Goal: Transaction & Acquisition: Purchase product/service

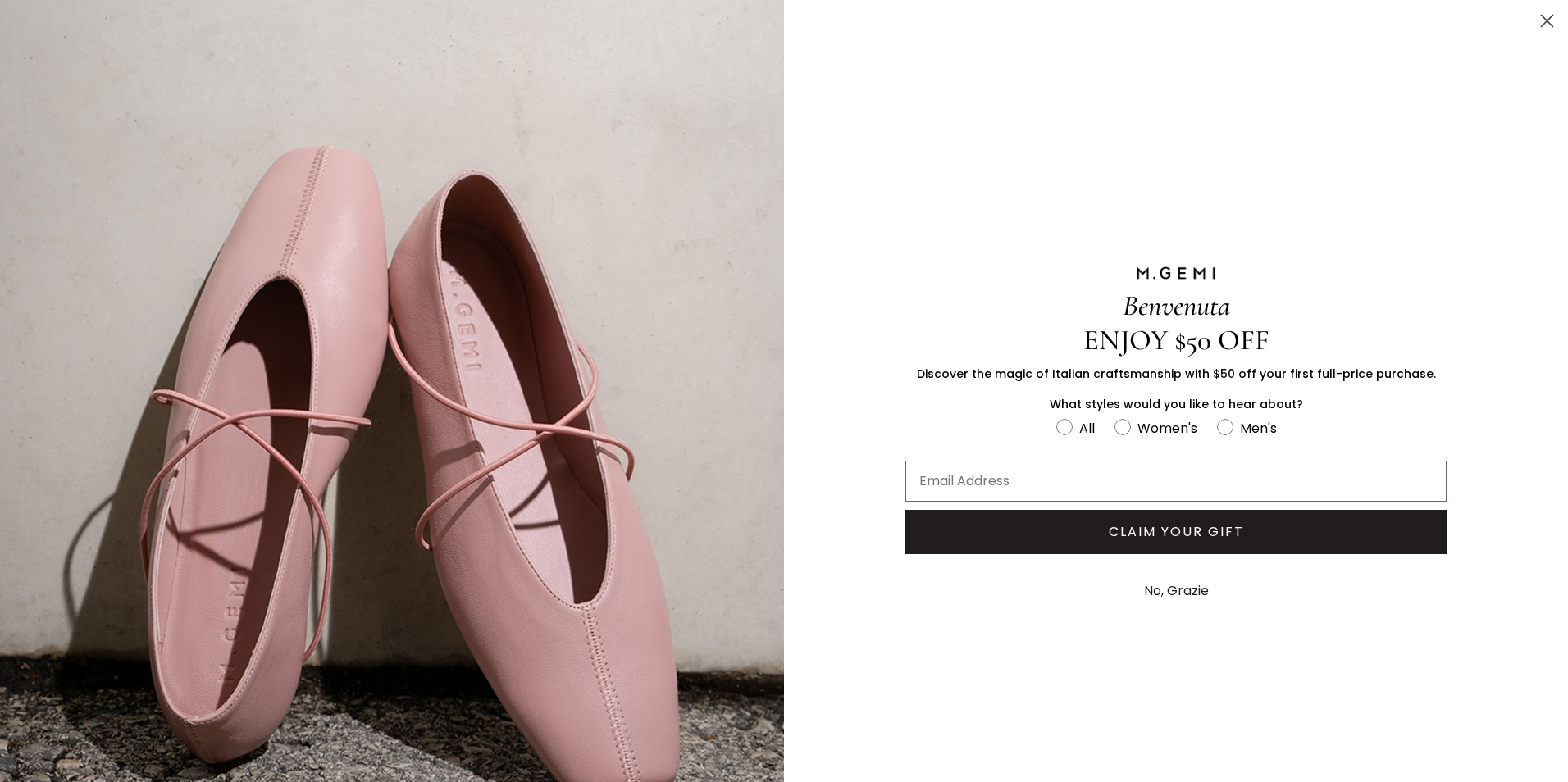
click at [1542, 22] on icon "Close dialog" at bounding box center [1547, 21] width 11 height 11
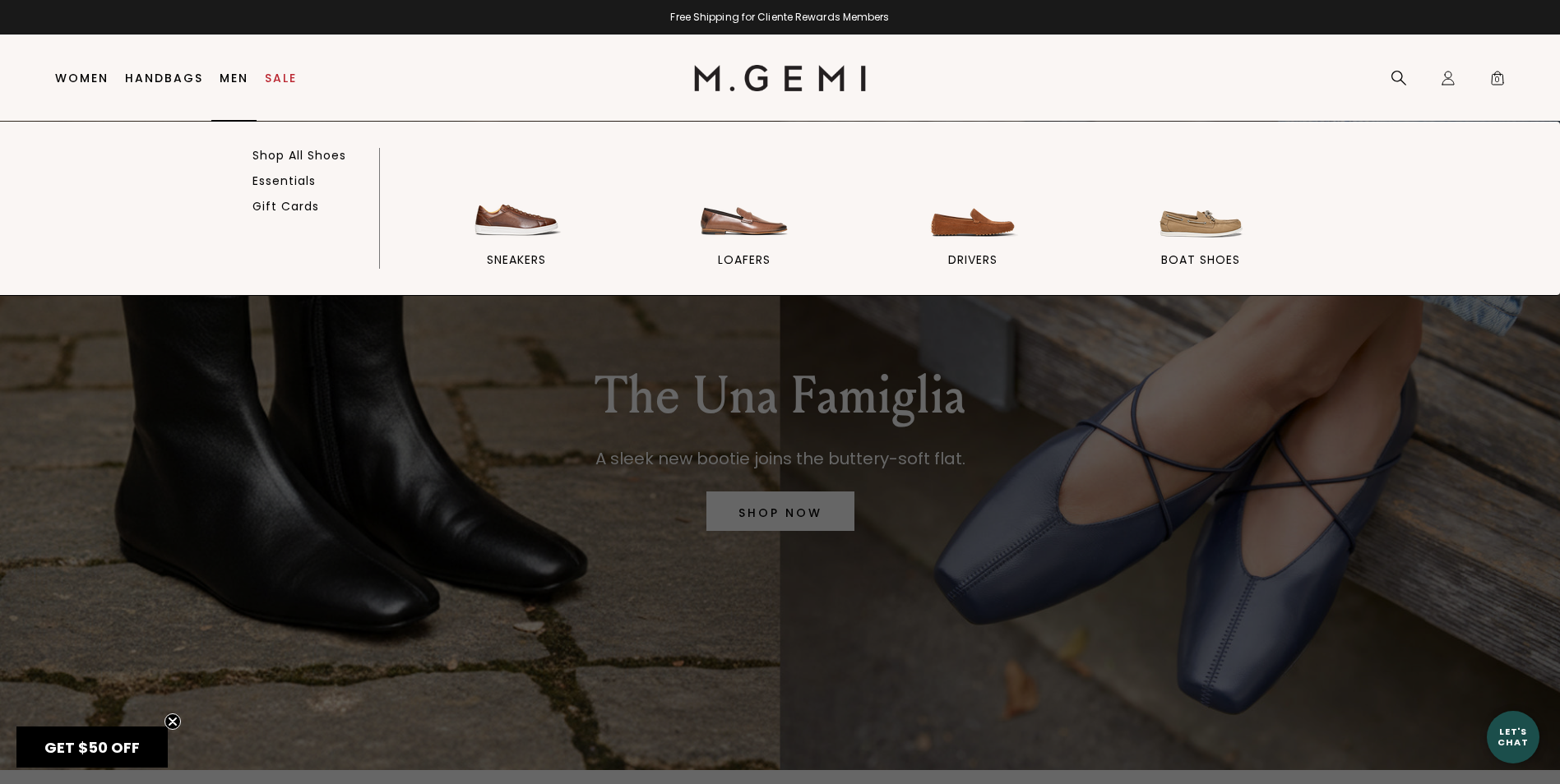
click at [238, 75] on link "Men" at bounding box center [233, 77] width 29 height 13
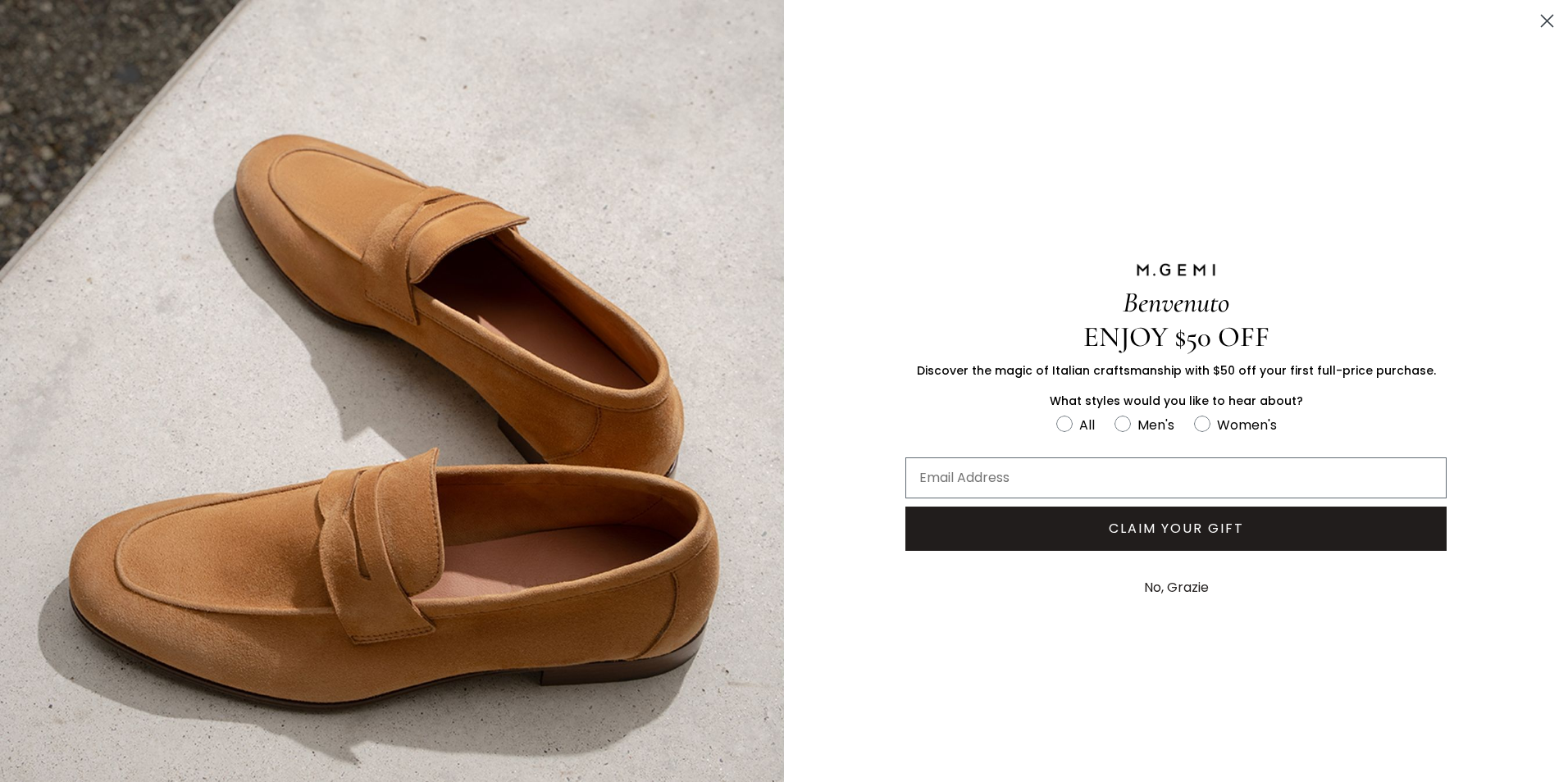
click at [1538, 8] on circle "Close dialog" at bounding box center [1547, 20] width 27 height 27
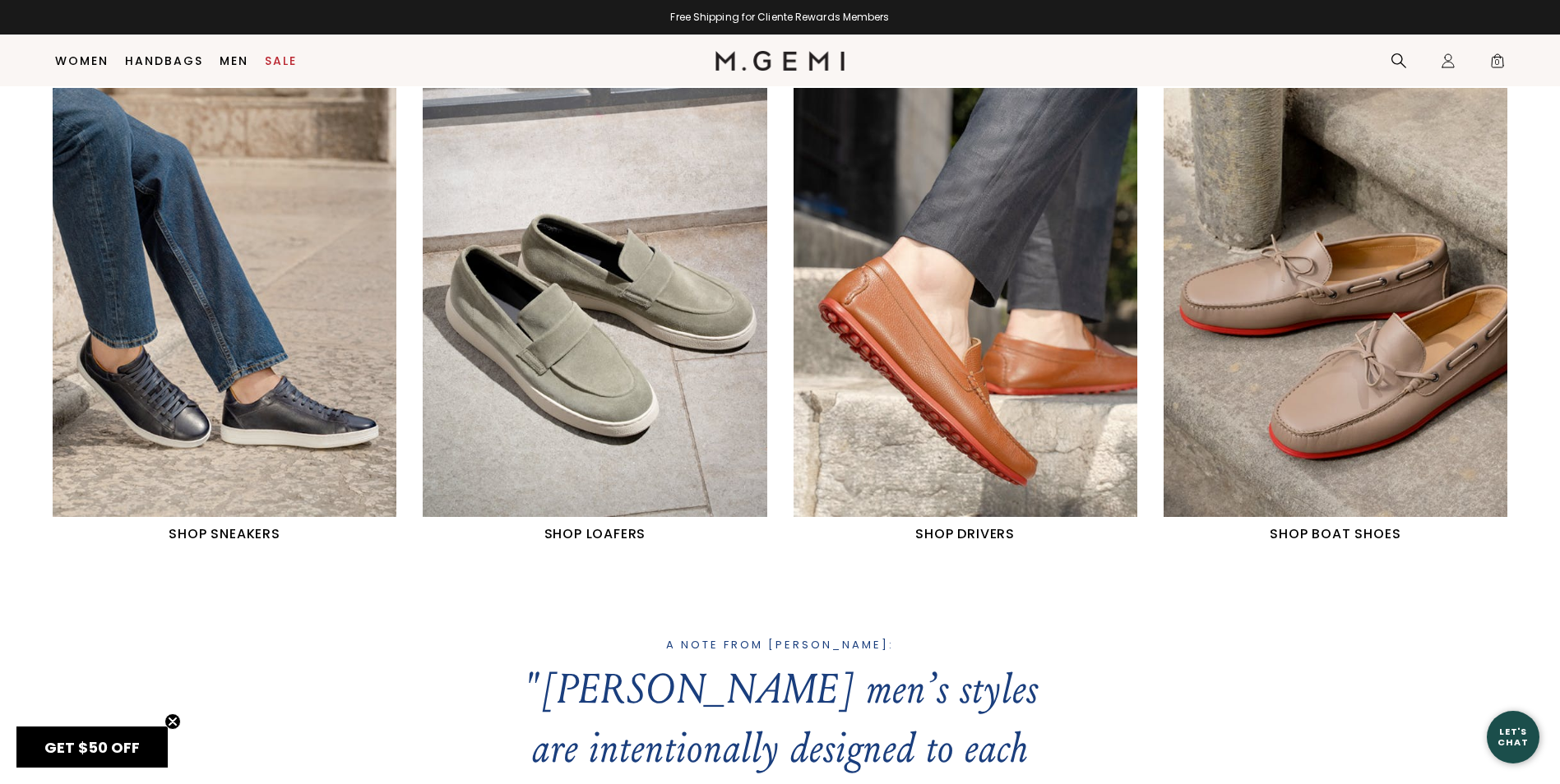
scroll to position [952, 0]
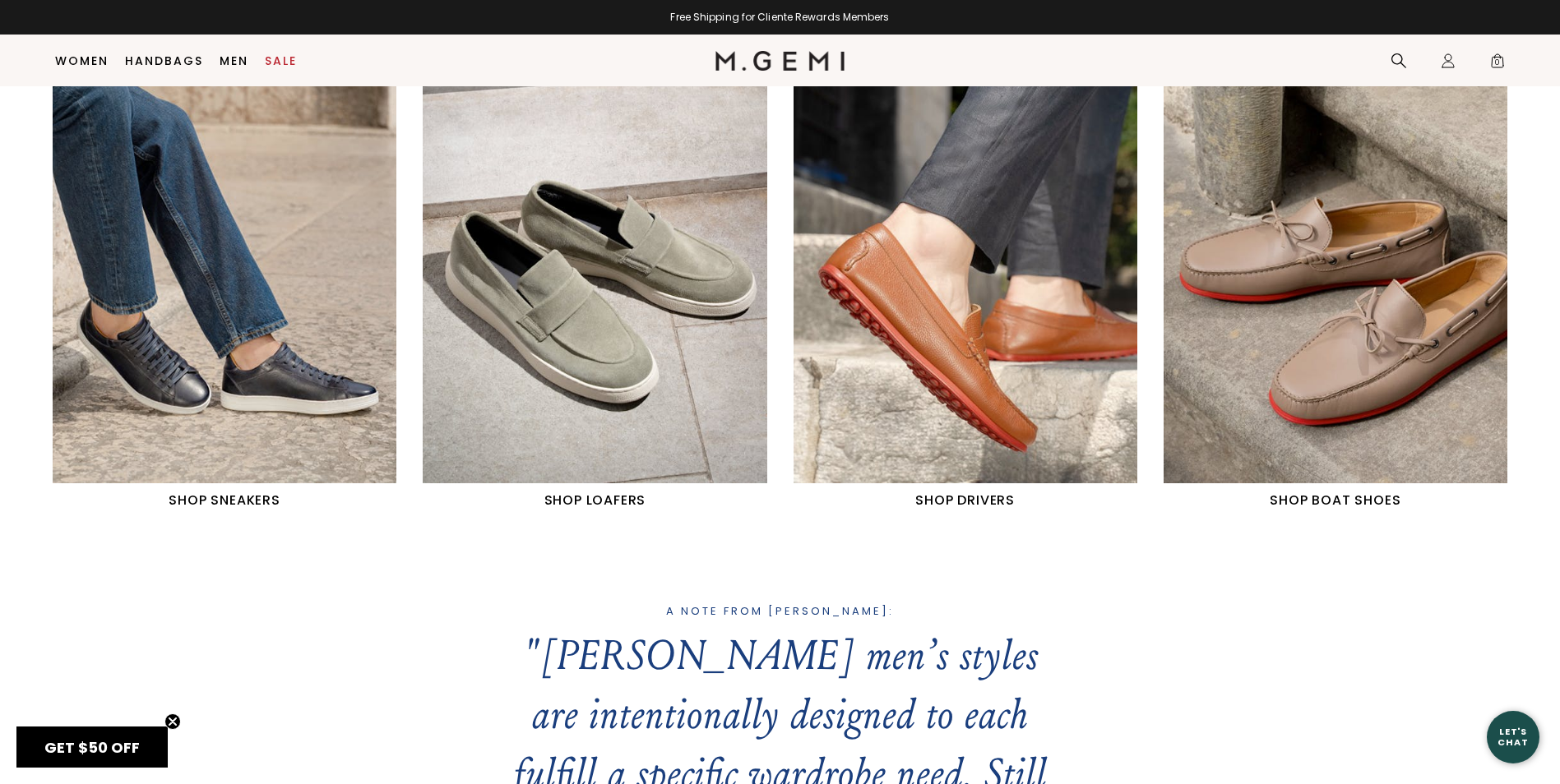
click at [628, 309] on img "2 / 4" at bounding box center [594, 269] width 343 height 430
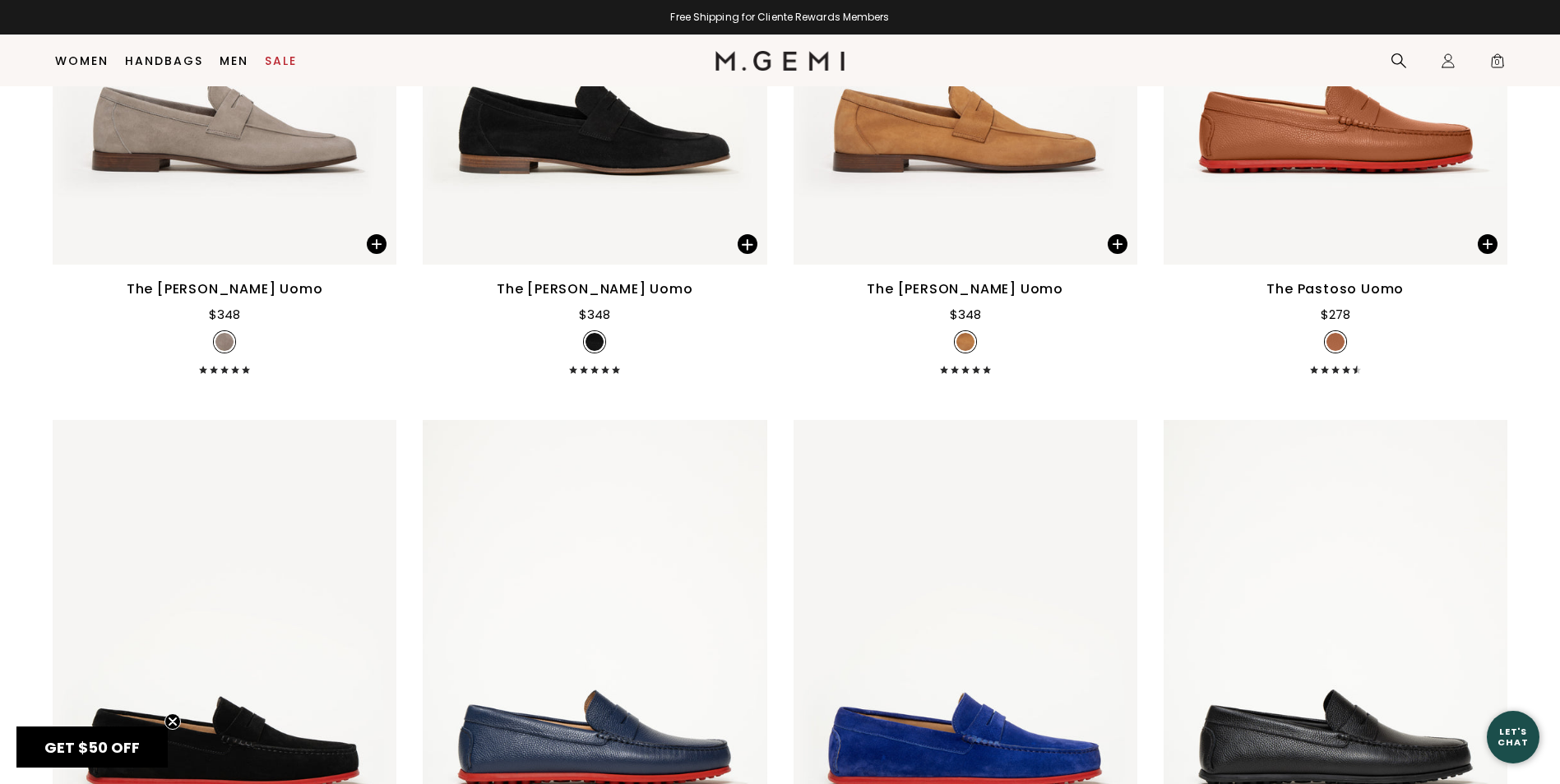
scroll to position [2020, 0]
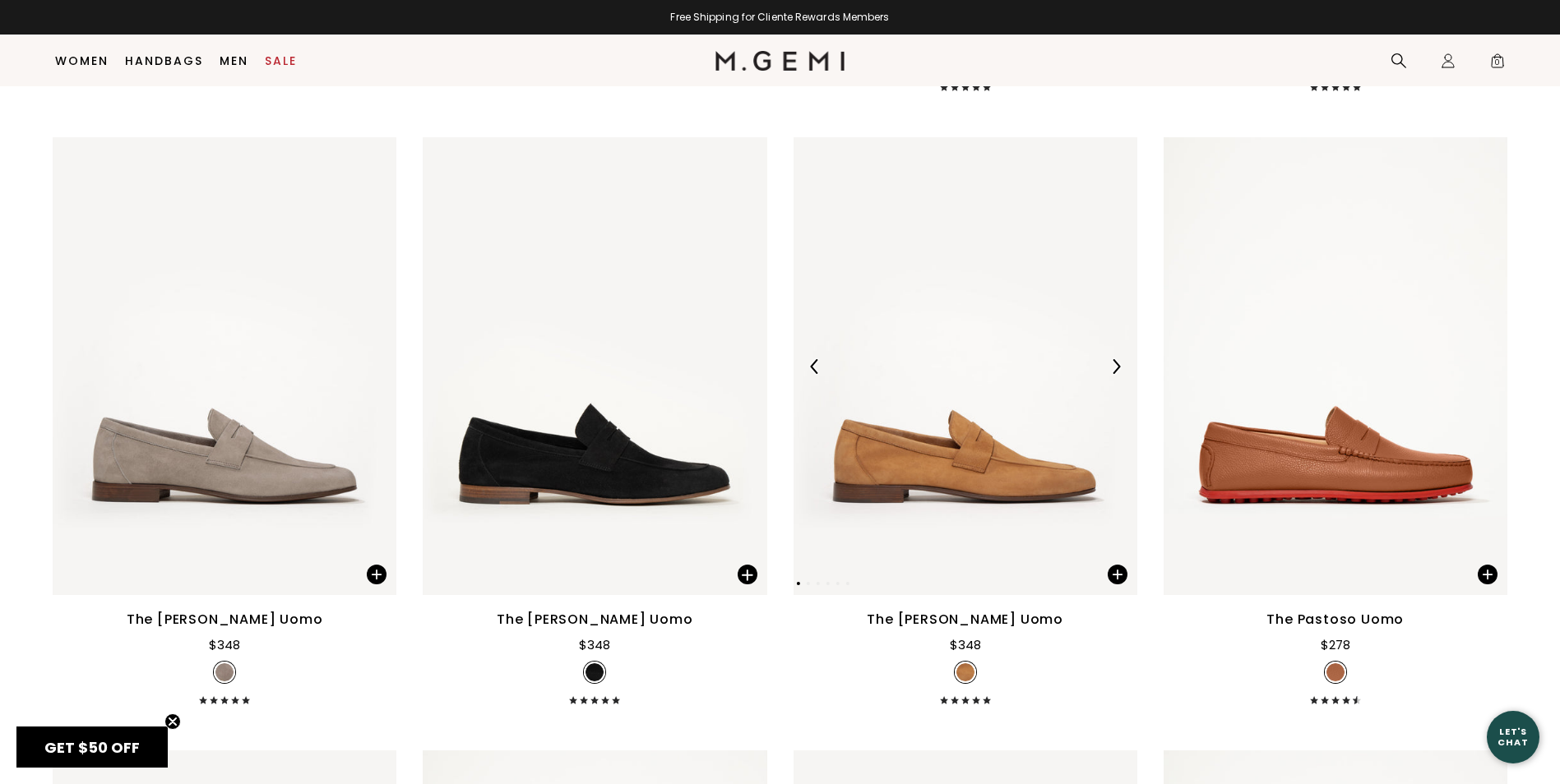
click at [961, 354] on div at bounding box center [965, 367] width 343 height 26
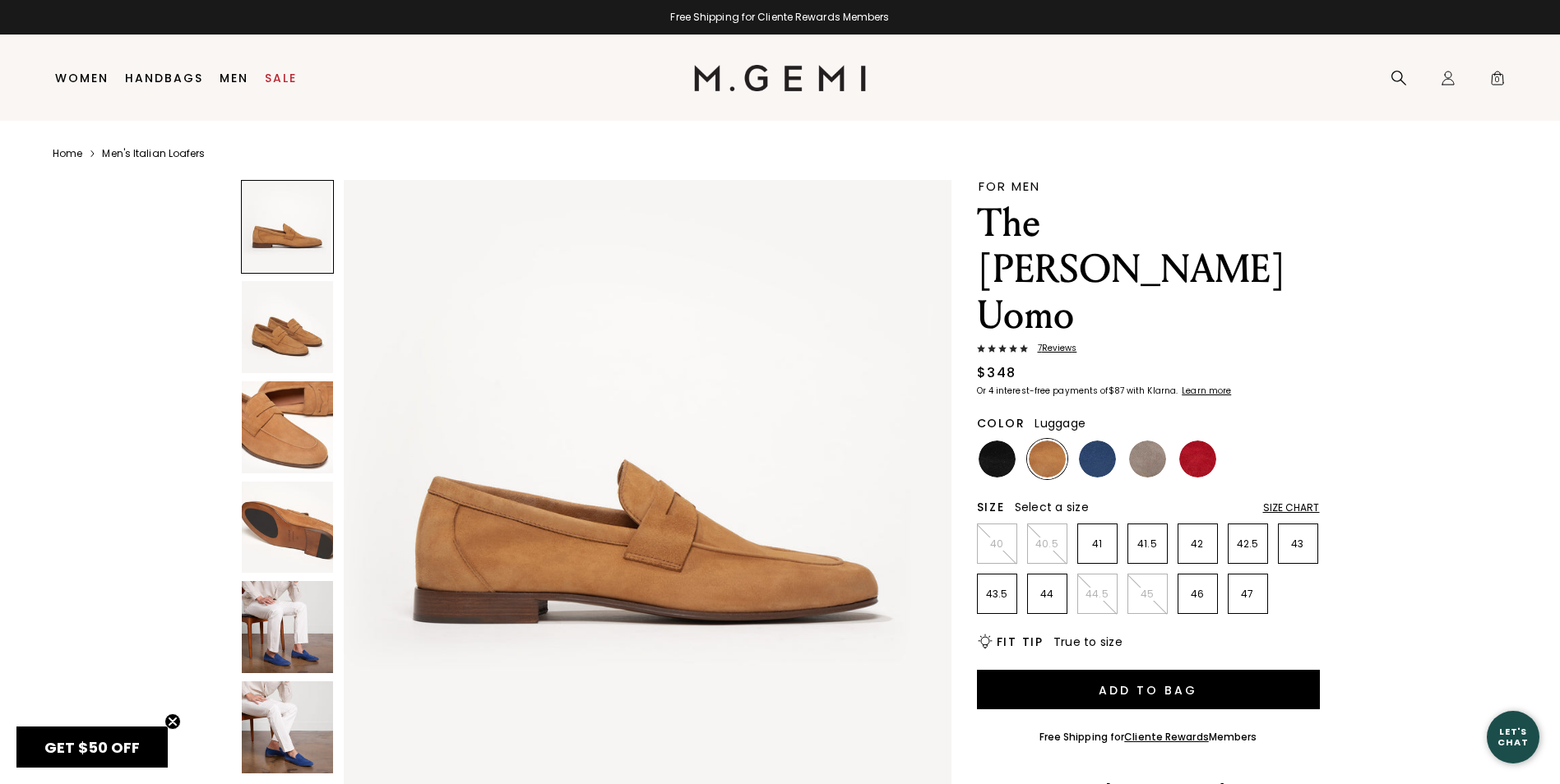
click at [310, 328] on img at bounding box center [288, 326] width 92 height 92
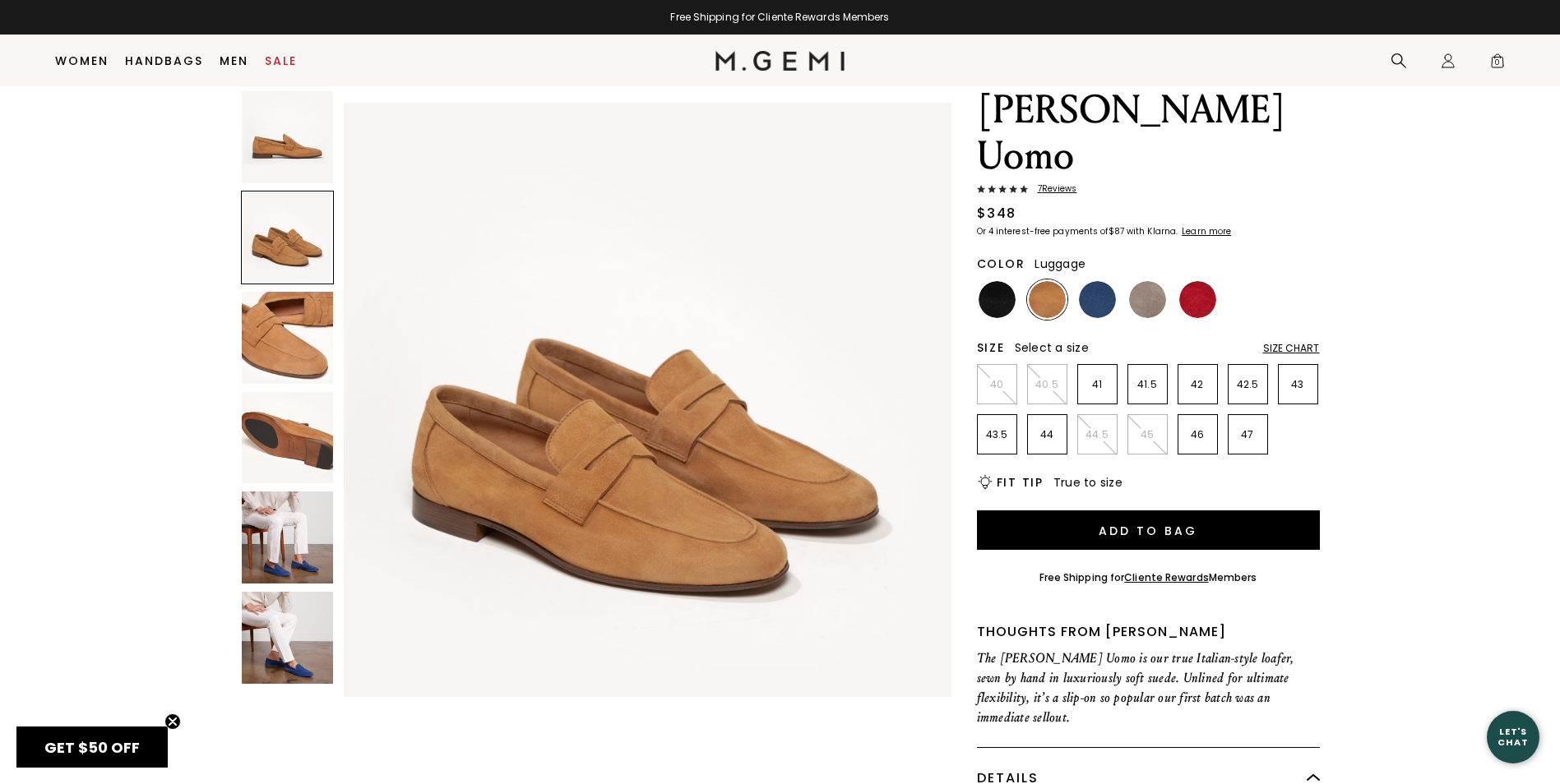
scroll to position [130, 0]
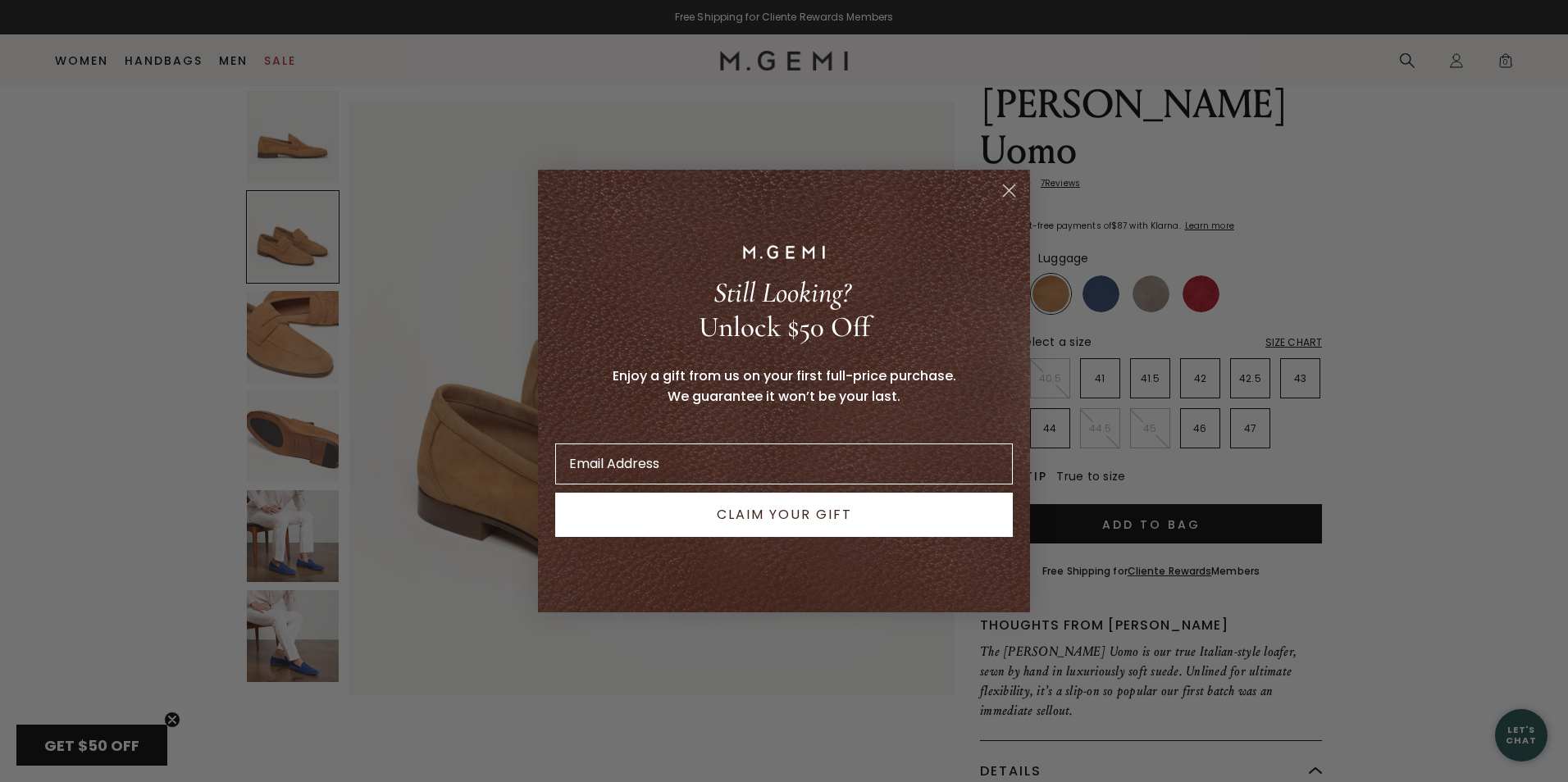
click at [1003, 188] on circle "Close dialog" at bounding box center [1009, 190] width 27 height 27
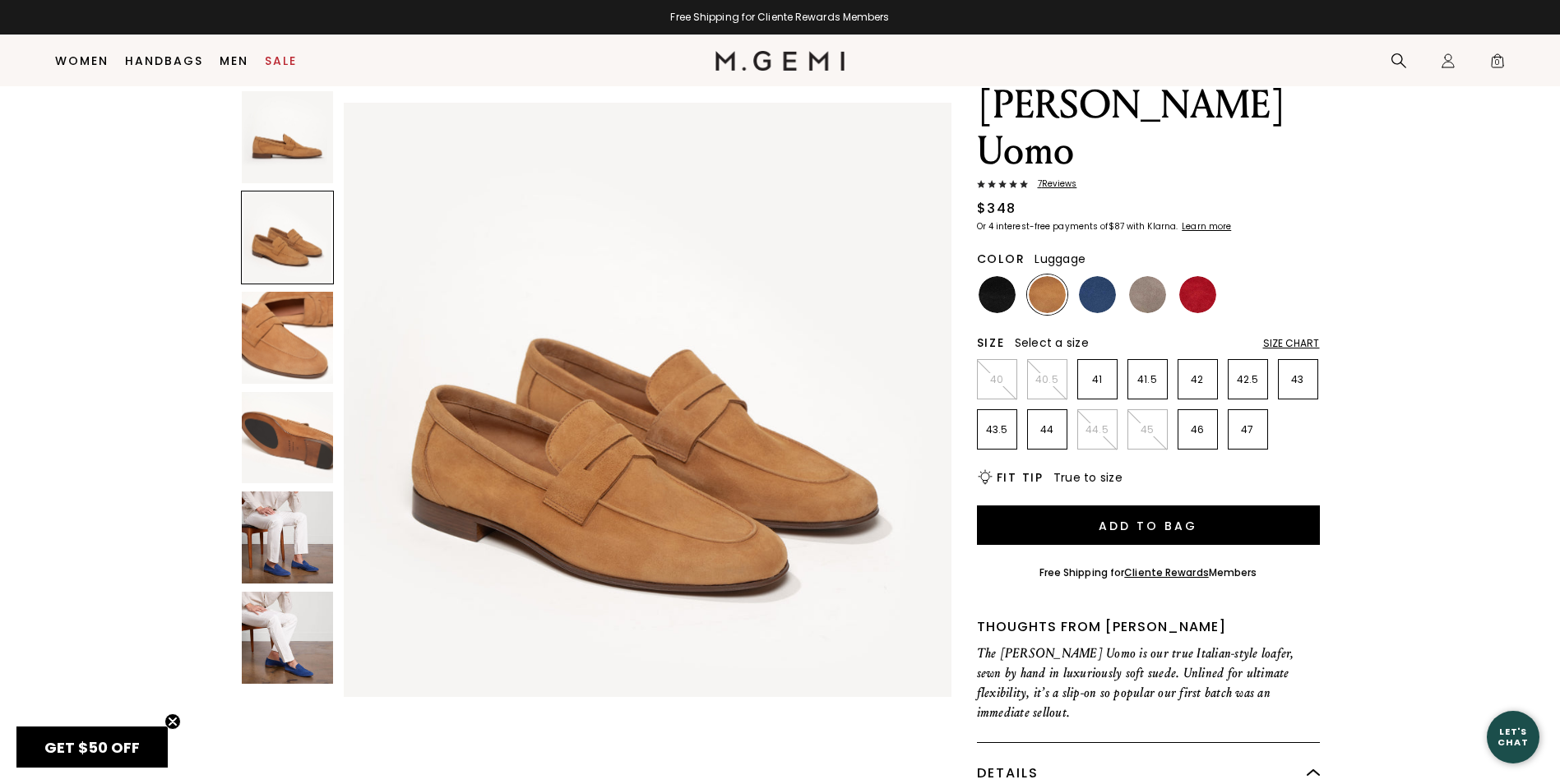
click at [279, 330] on img at bounding box center [288, 338] width 92 height 92
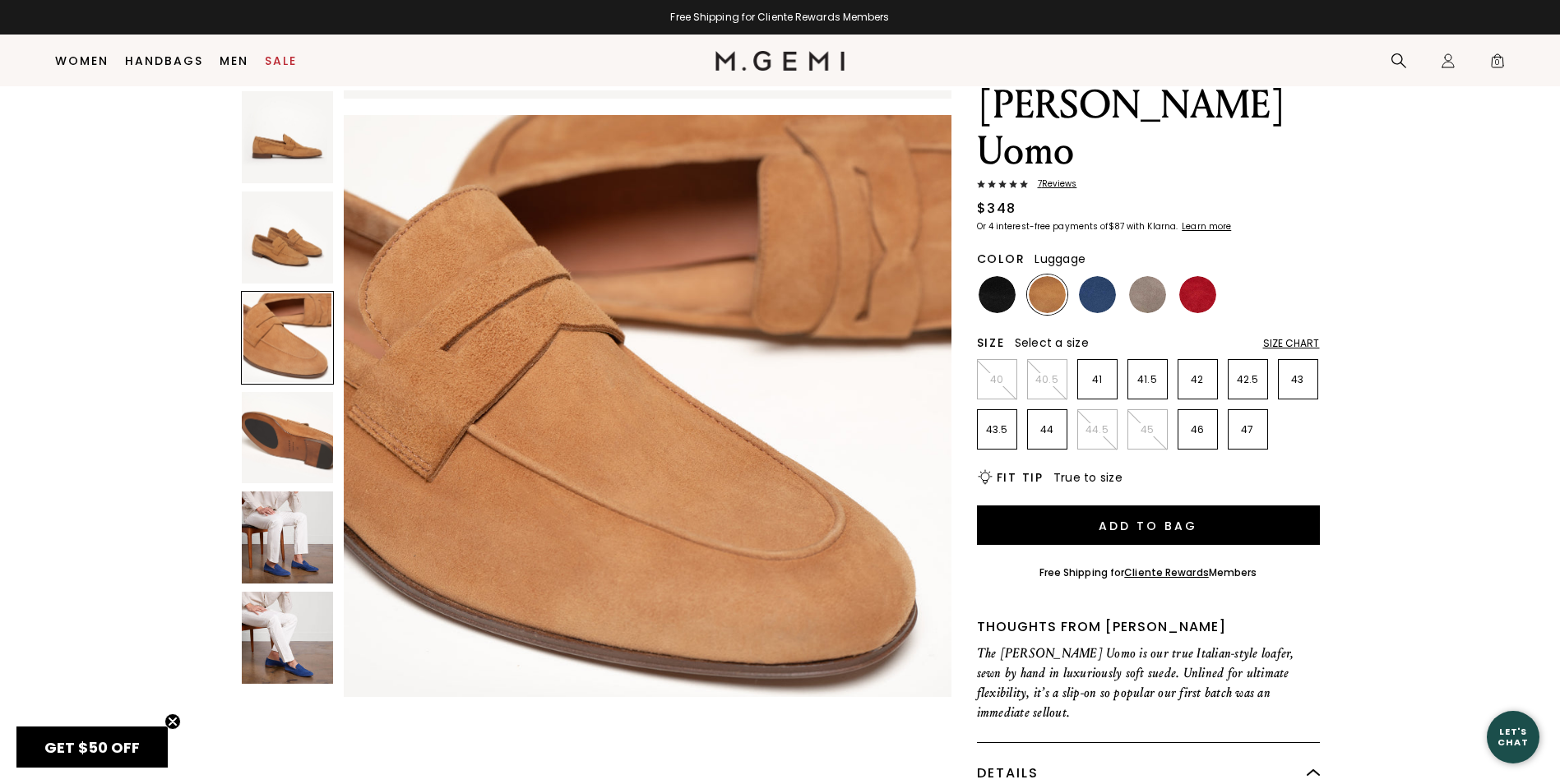
click at [283, 429] on img at bounding box center [288, 438] width 92 height 92
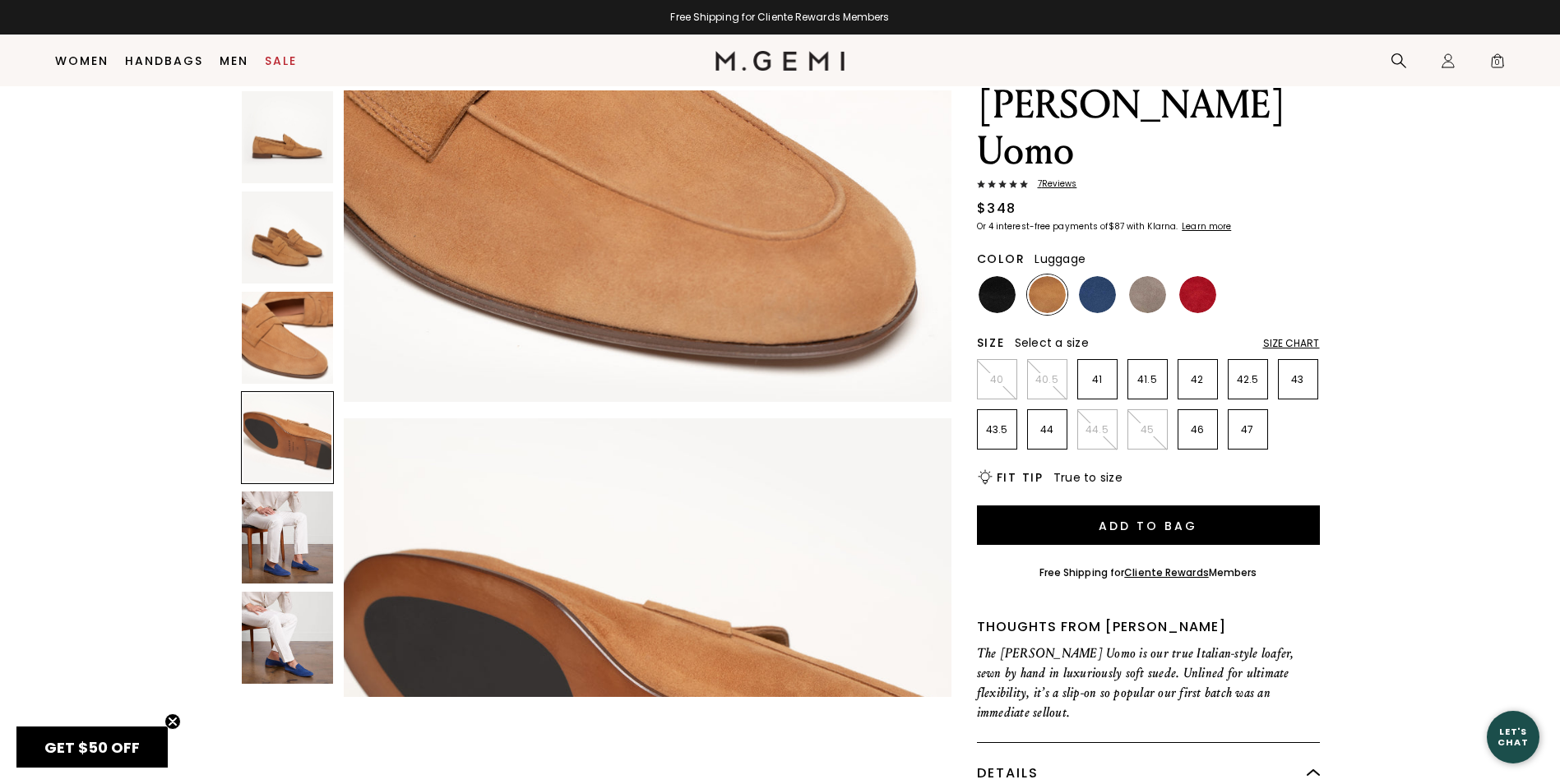
scroll to position [1832, 0]
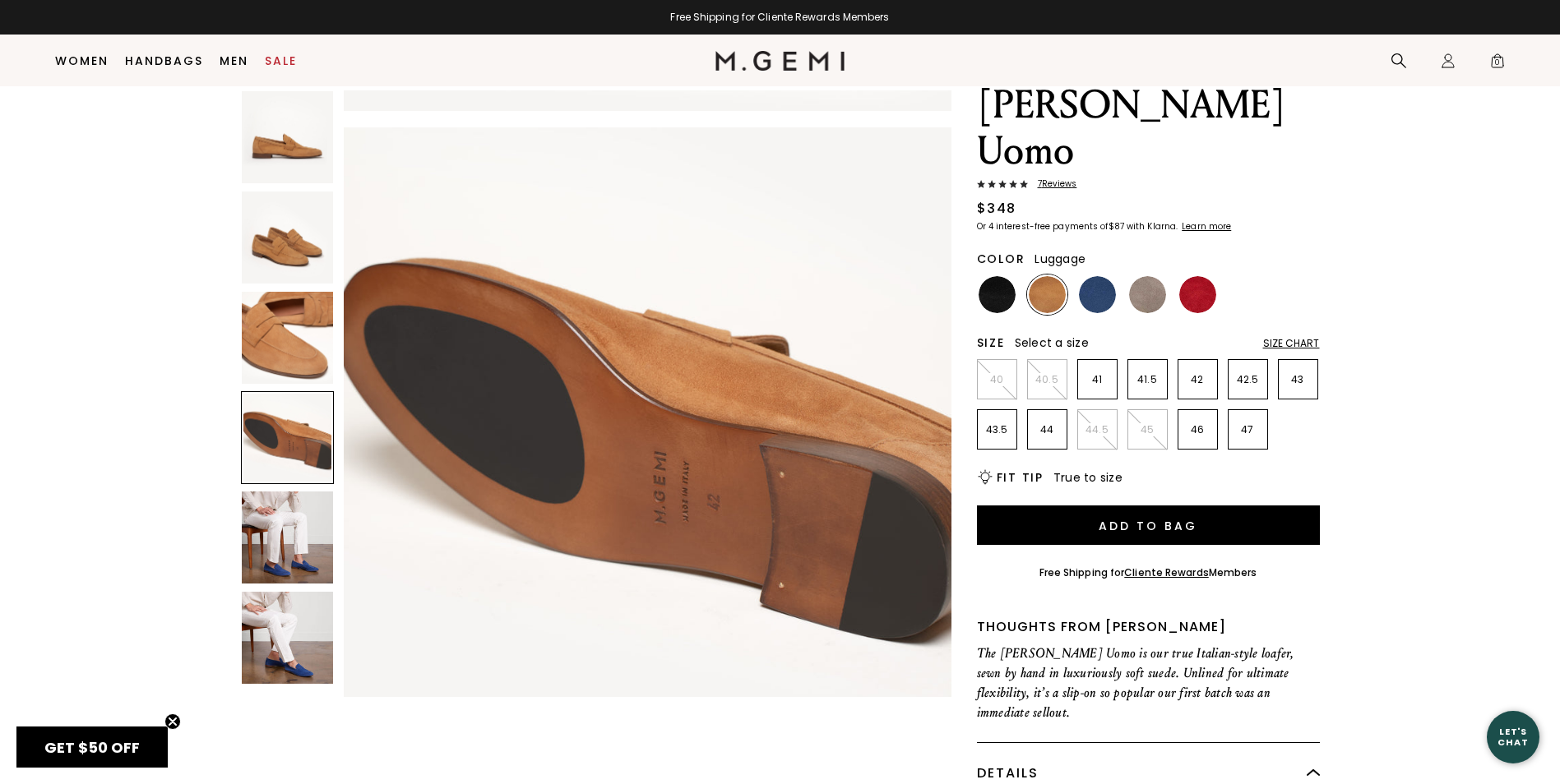
click at [298, 376] on img at bounding box center [288, 338] width 92 height 92
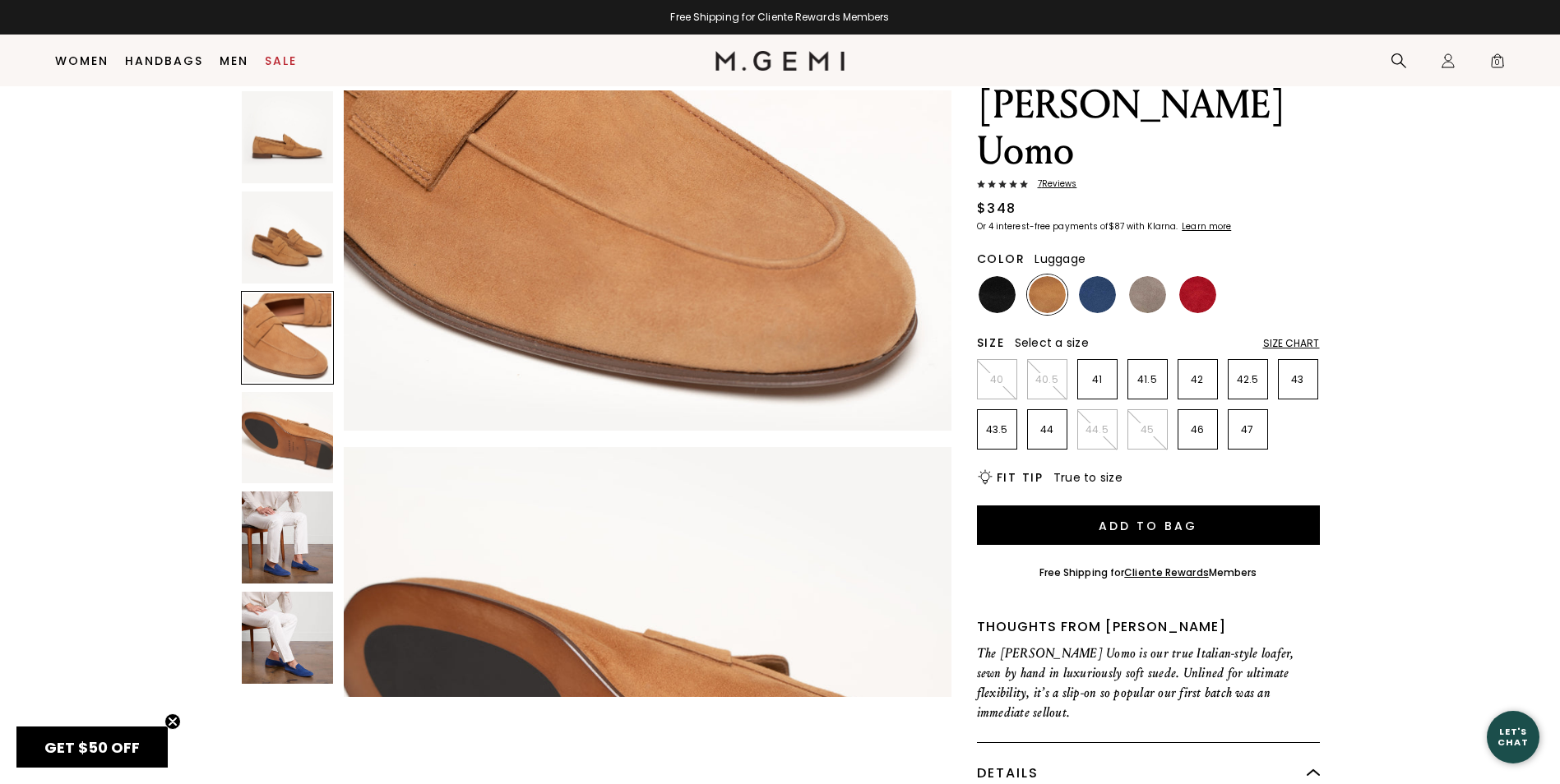
scroll to position [1221, 0]
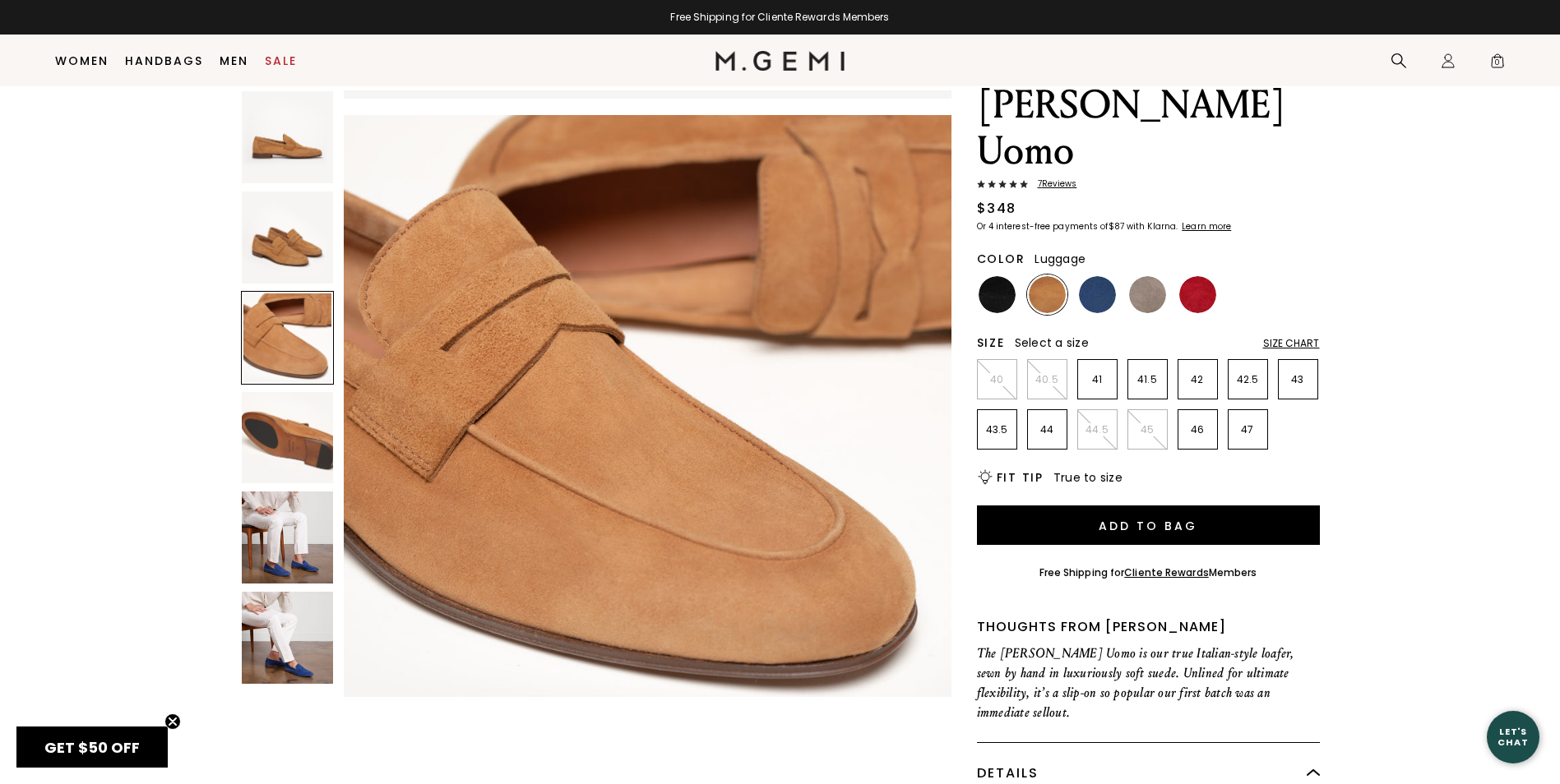
click at [1284, 337] on div "Size Chart" at bounding box center [1291, 343] width 56 height 13
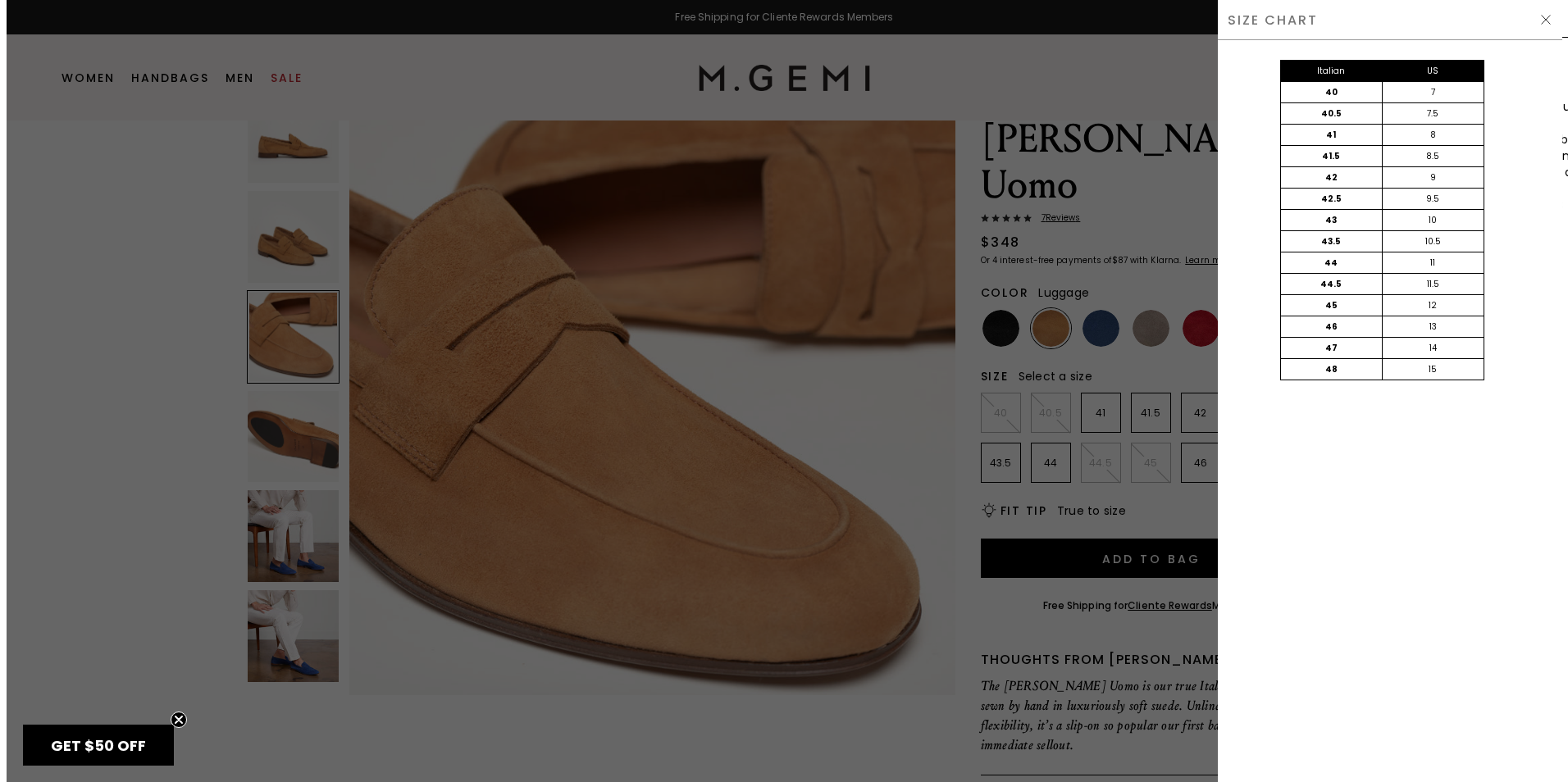
scroll to position [0, 0]
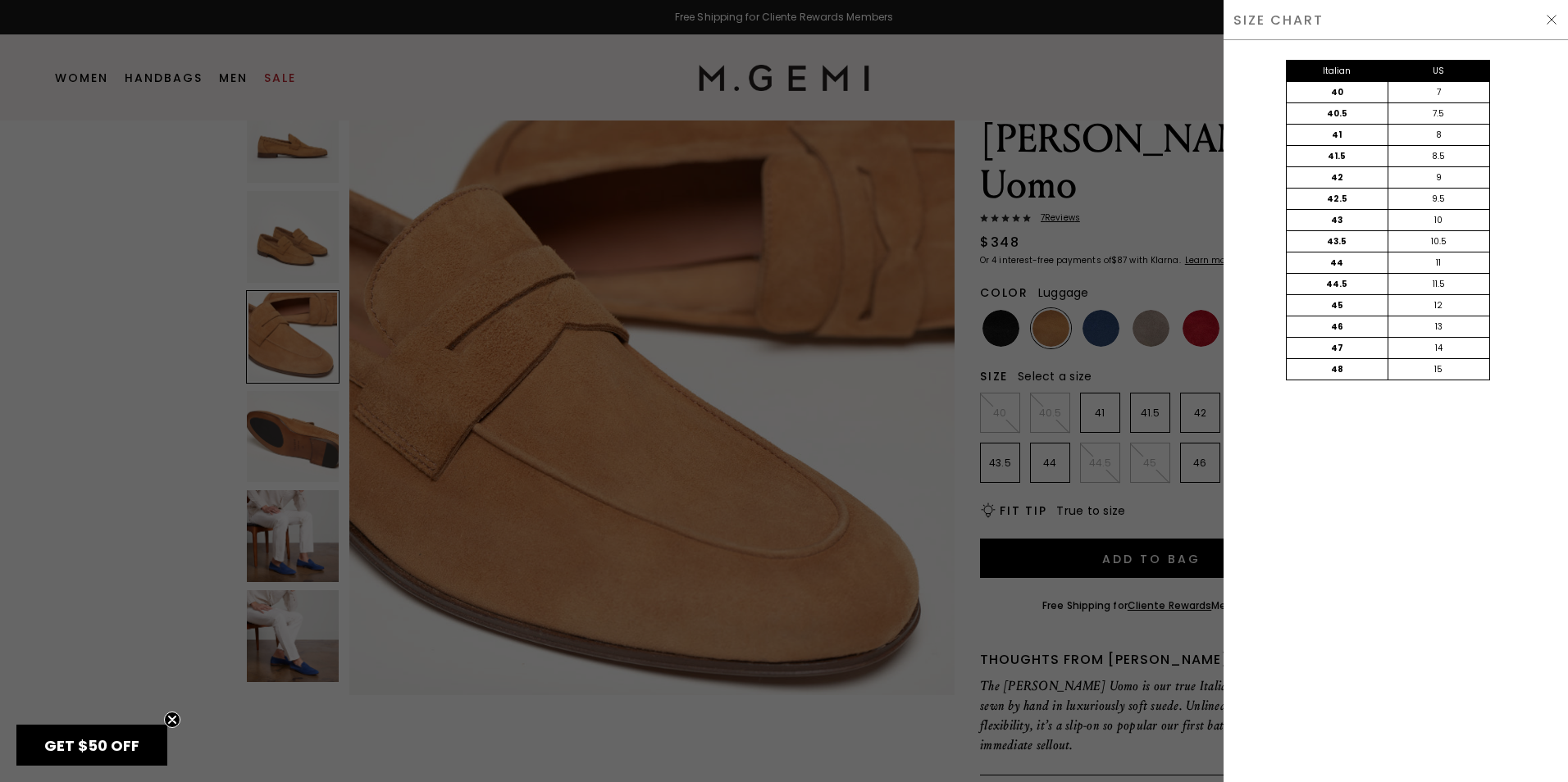
click at [1164, 285] on div at bounding box center [784, 391] width 1568 height 782
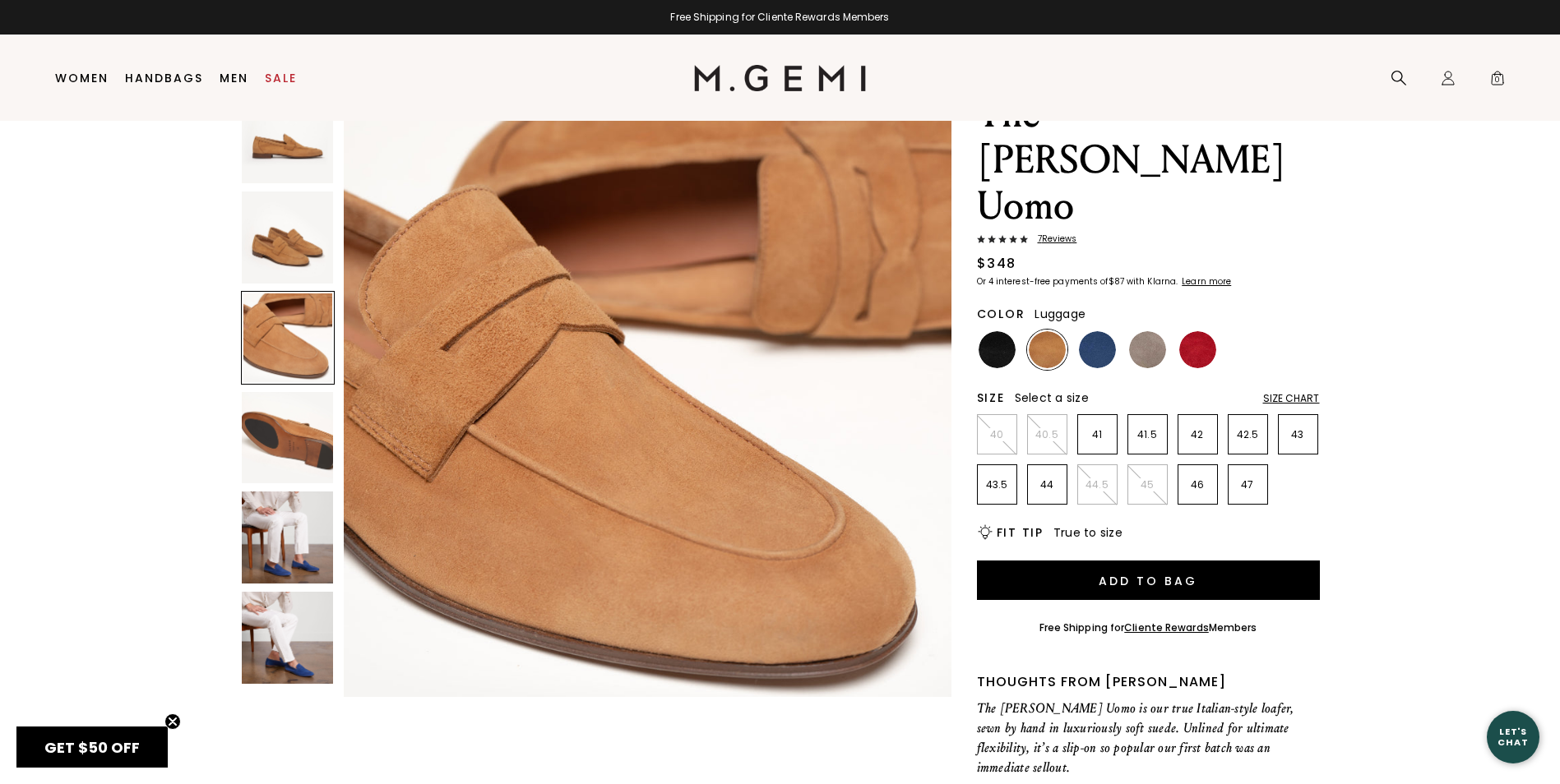
scroll to position [95, 0]
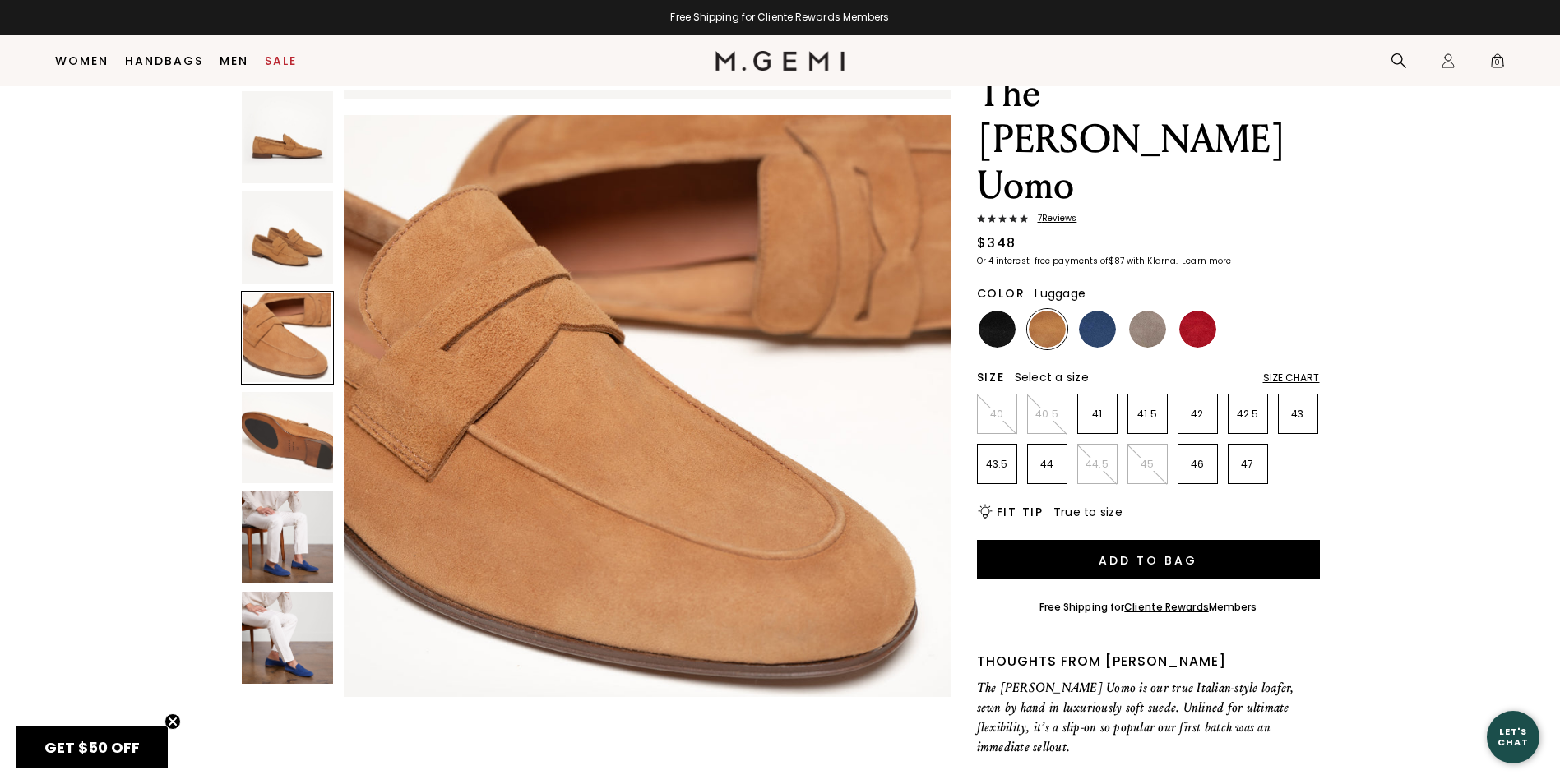
click at [982, 504] on icon "Icons/20x20/bulb@2x" at bounding box center [985, 512] width 17 height 17
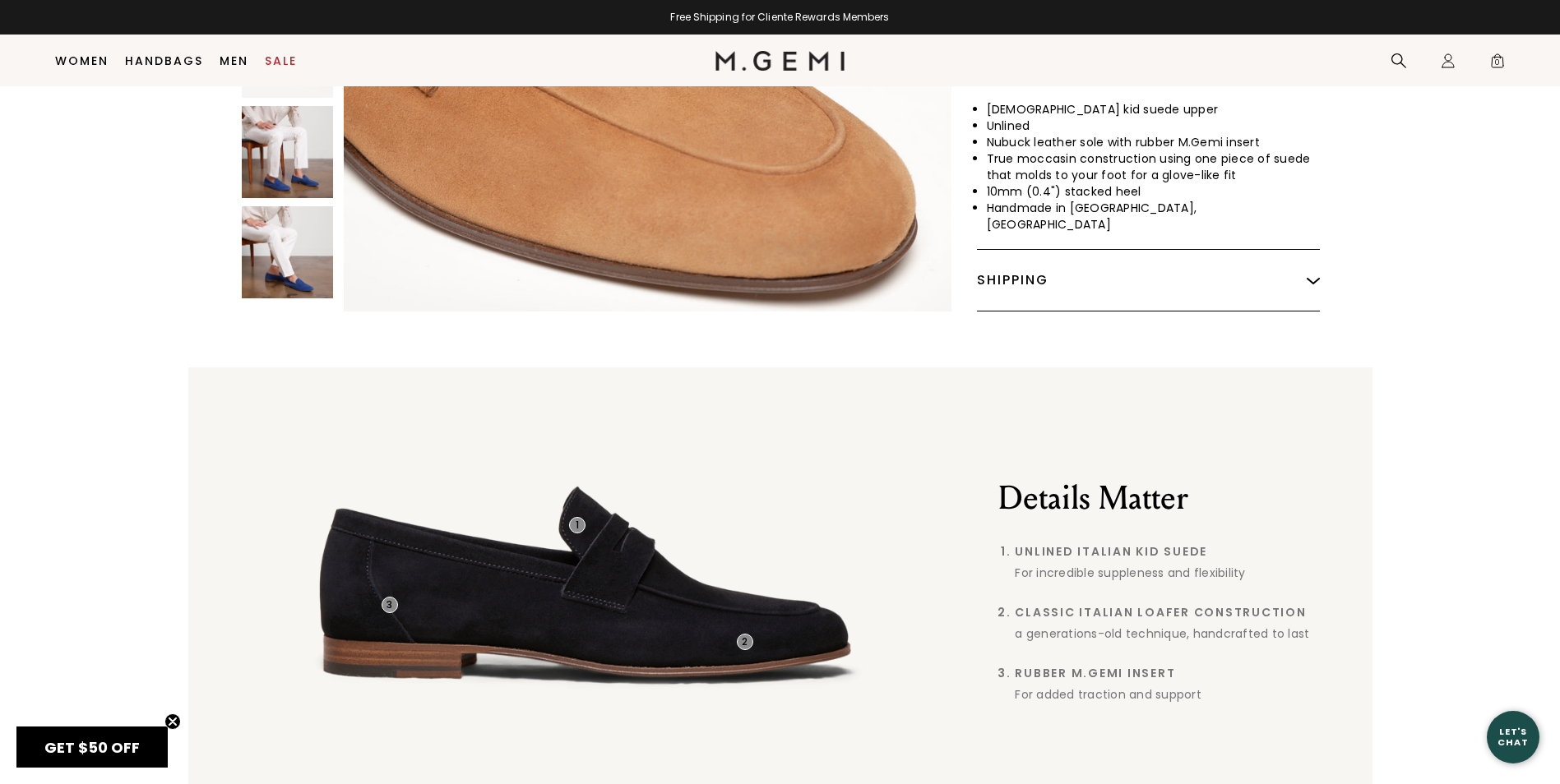
scroll to position [835, 0]
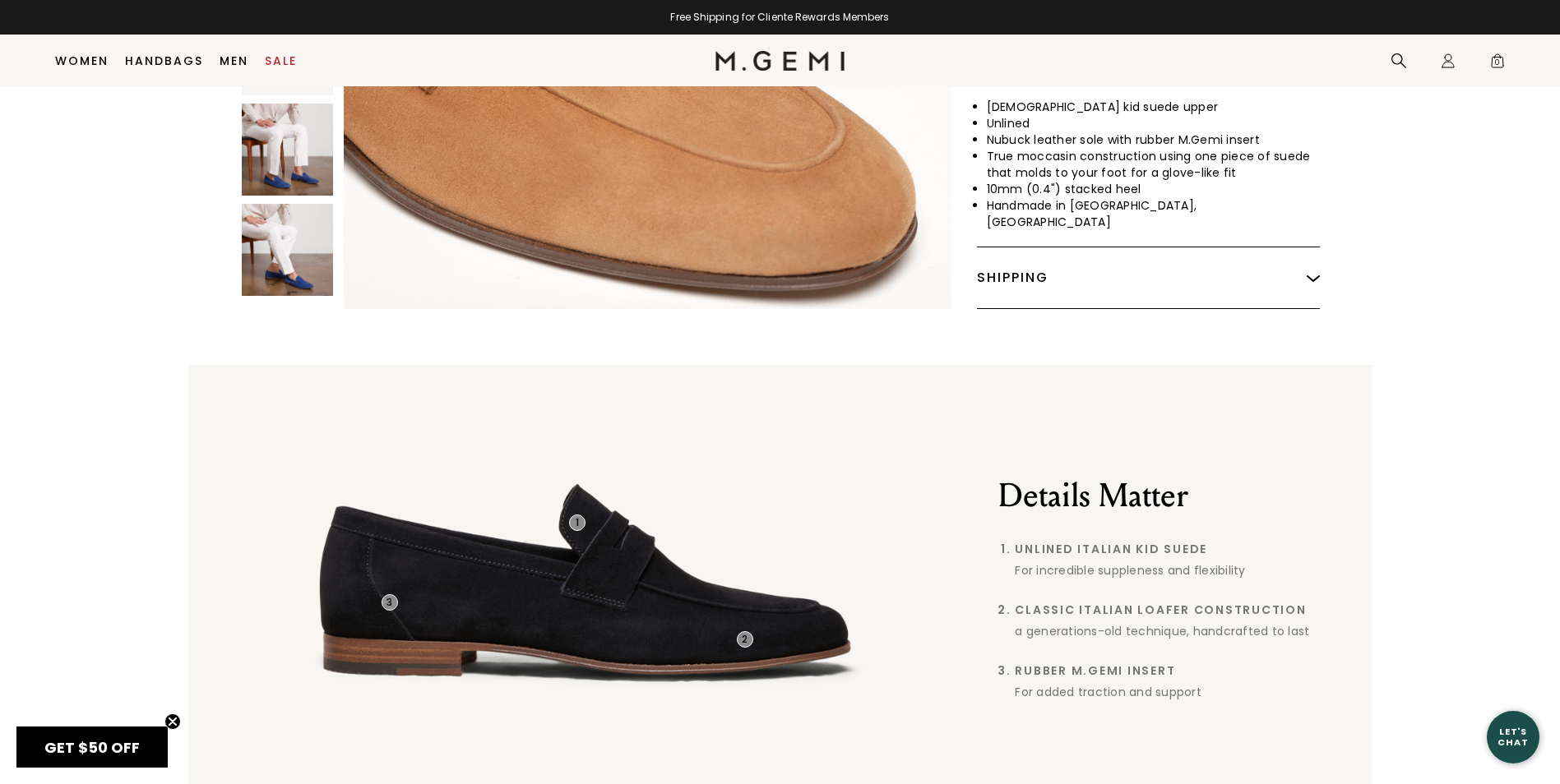
click at [1051, 247] on div "Shipping" at bounding box center [1148, 277] width 342 height 61
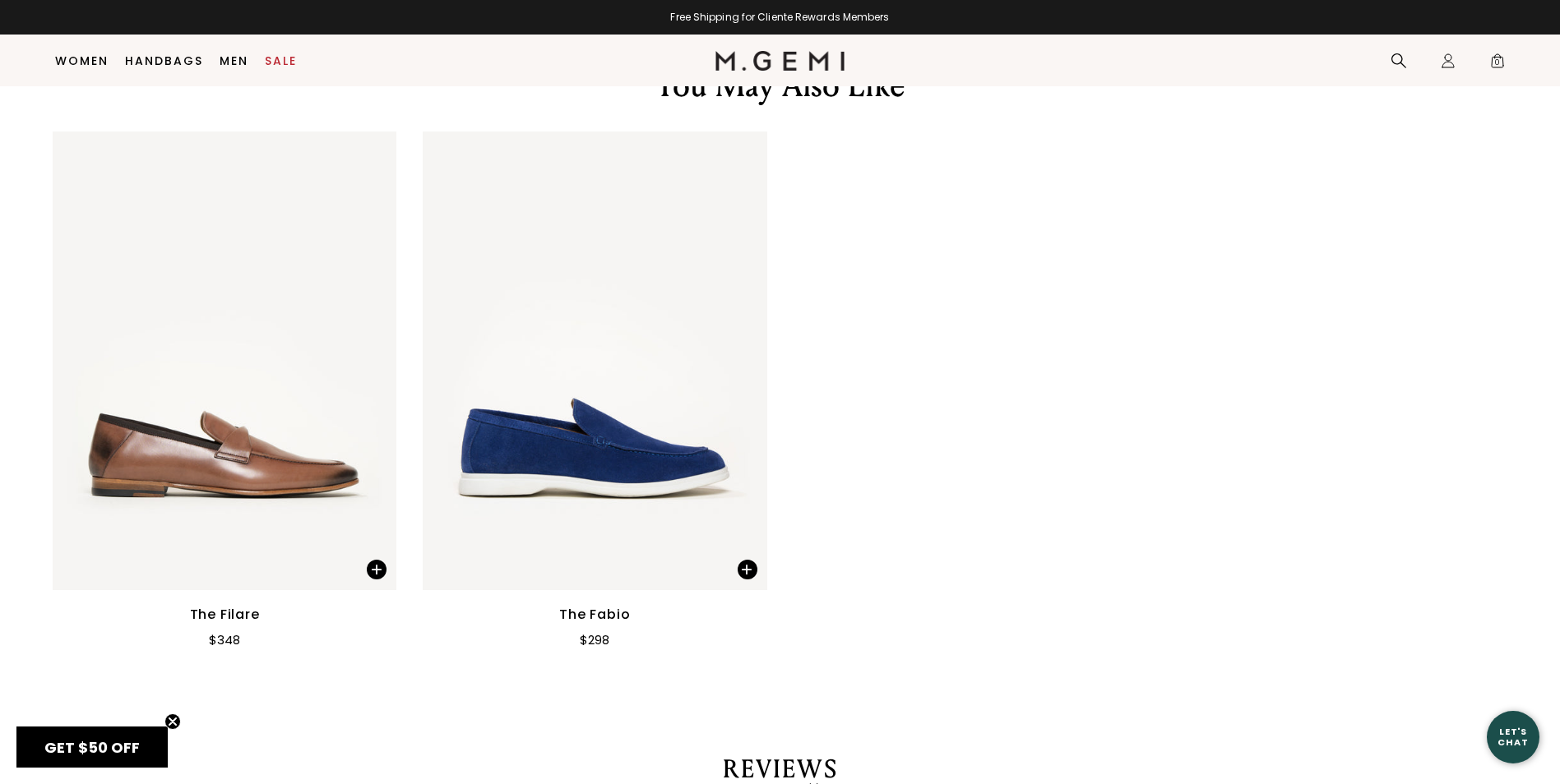
scroll to position [2890, 0]
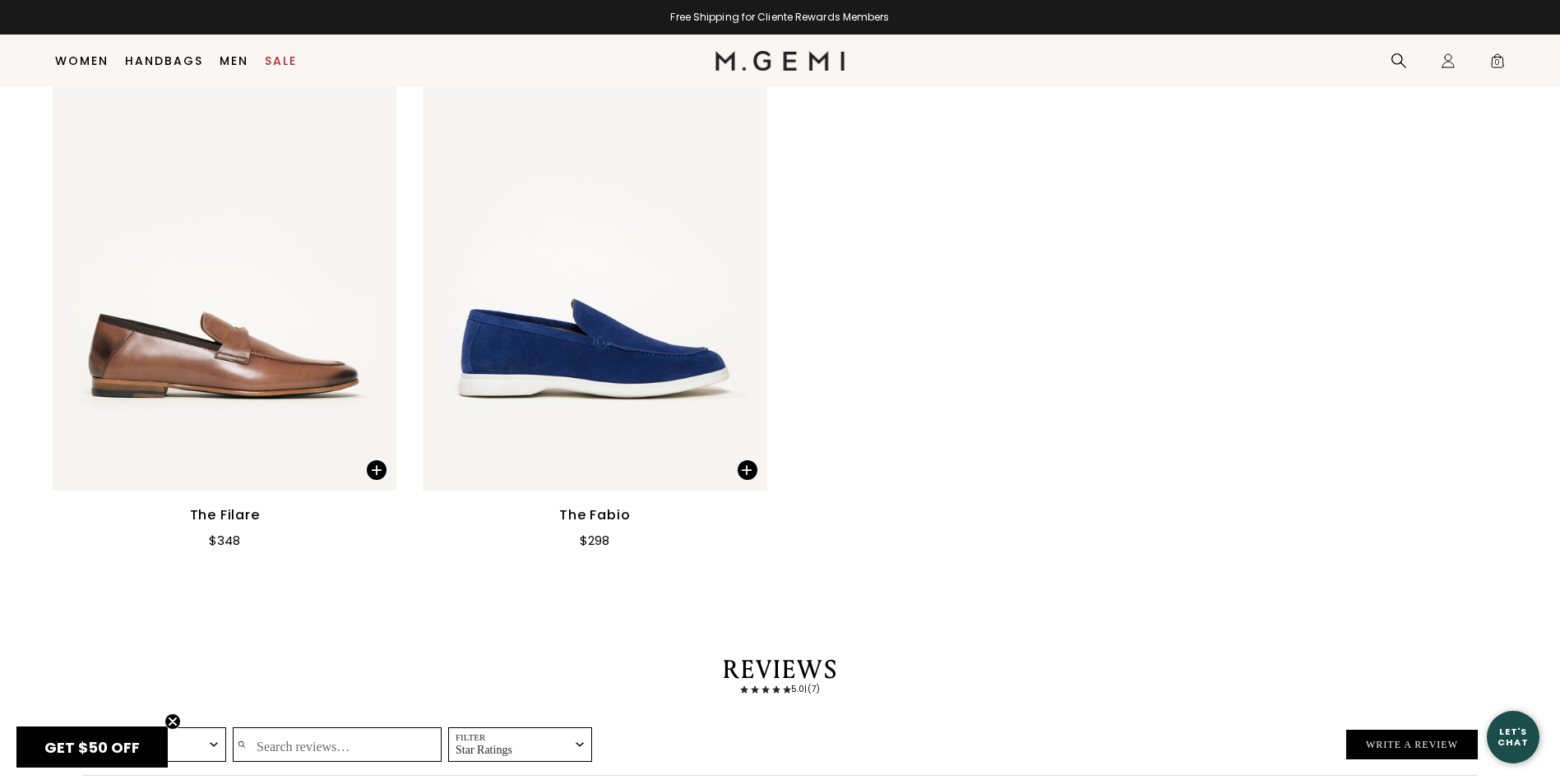
click at [269, 351] on img at bounding box center [224, 260] width 343 height 458
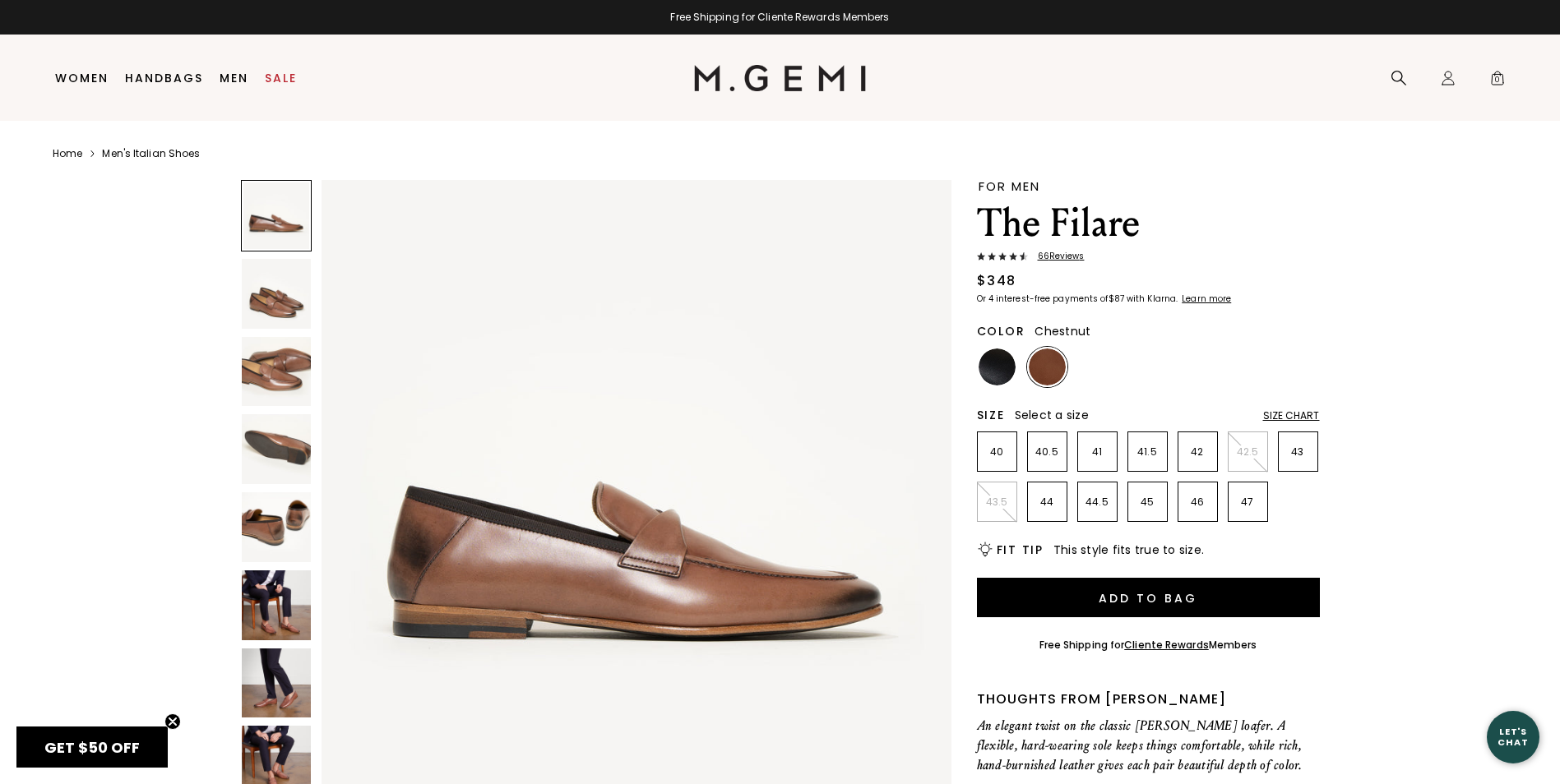
click at [290, 363] on img at bounding box center [276, 371] width 70 height 70
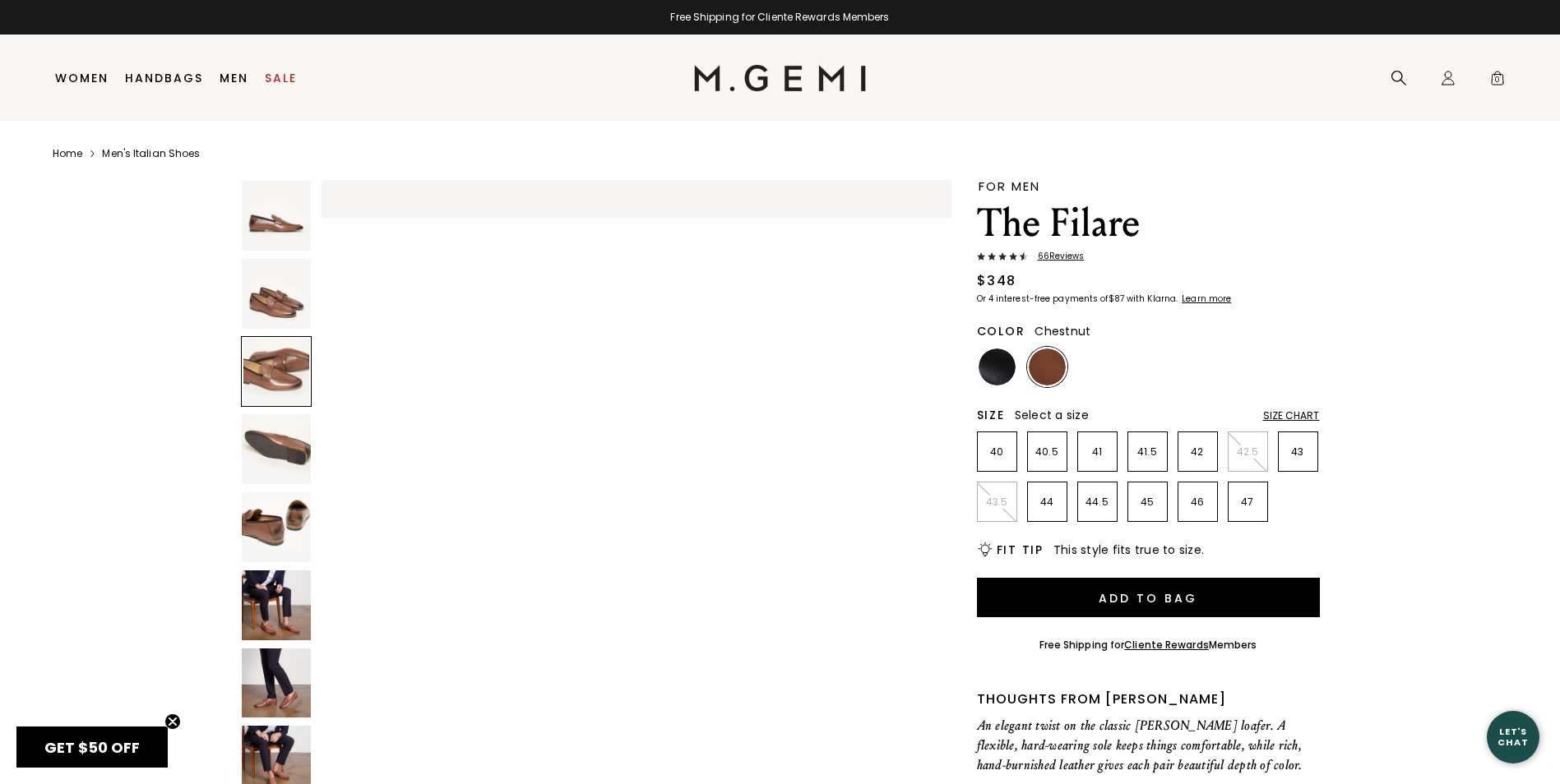
scroll to position [1265, 0]
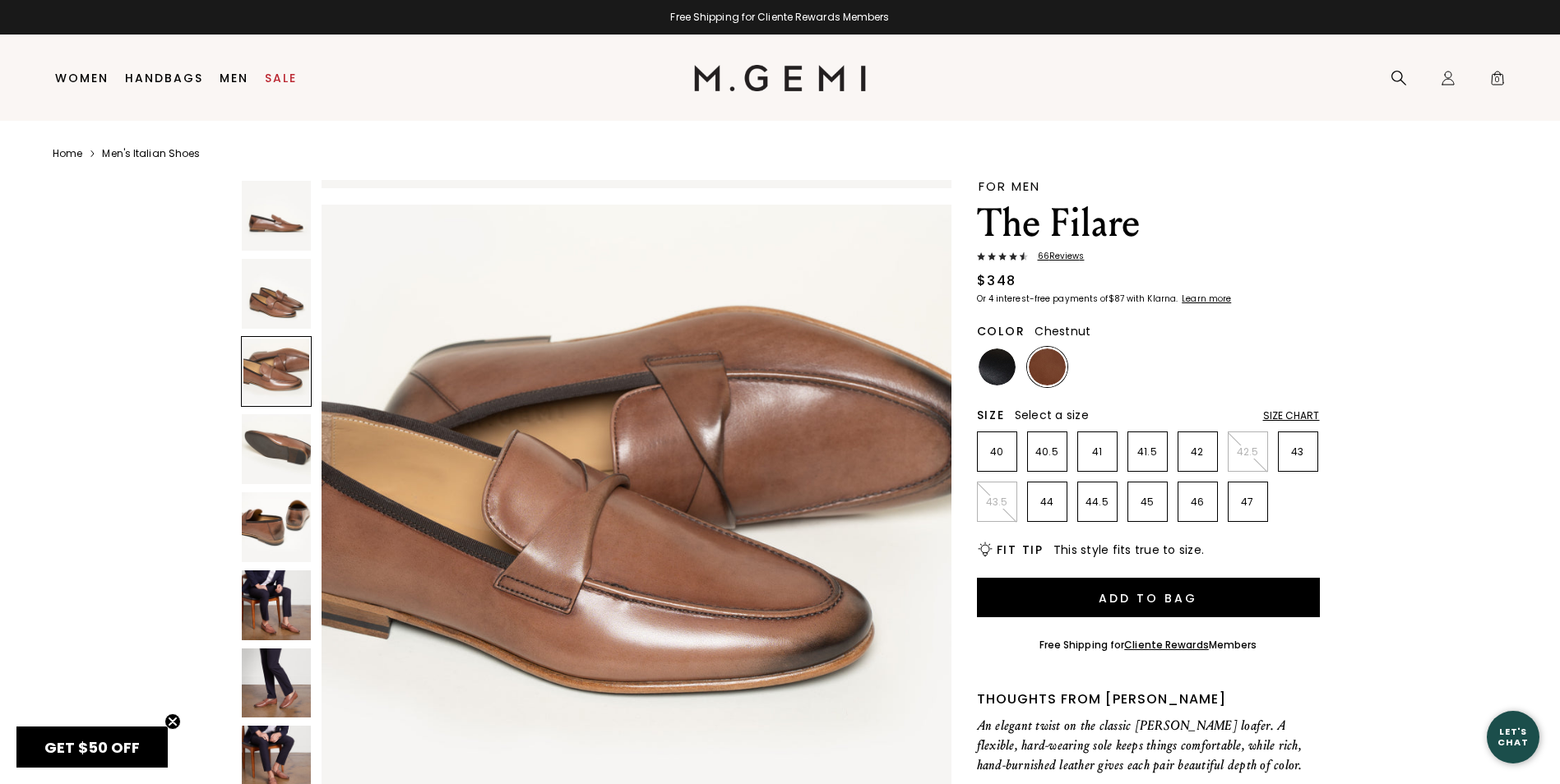
click at [287, 444] on img at bounding box center [276, 449] width 70 height 70
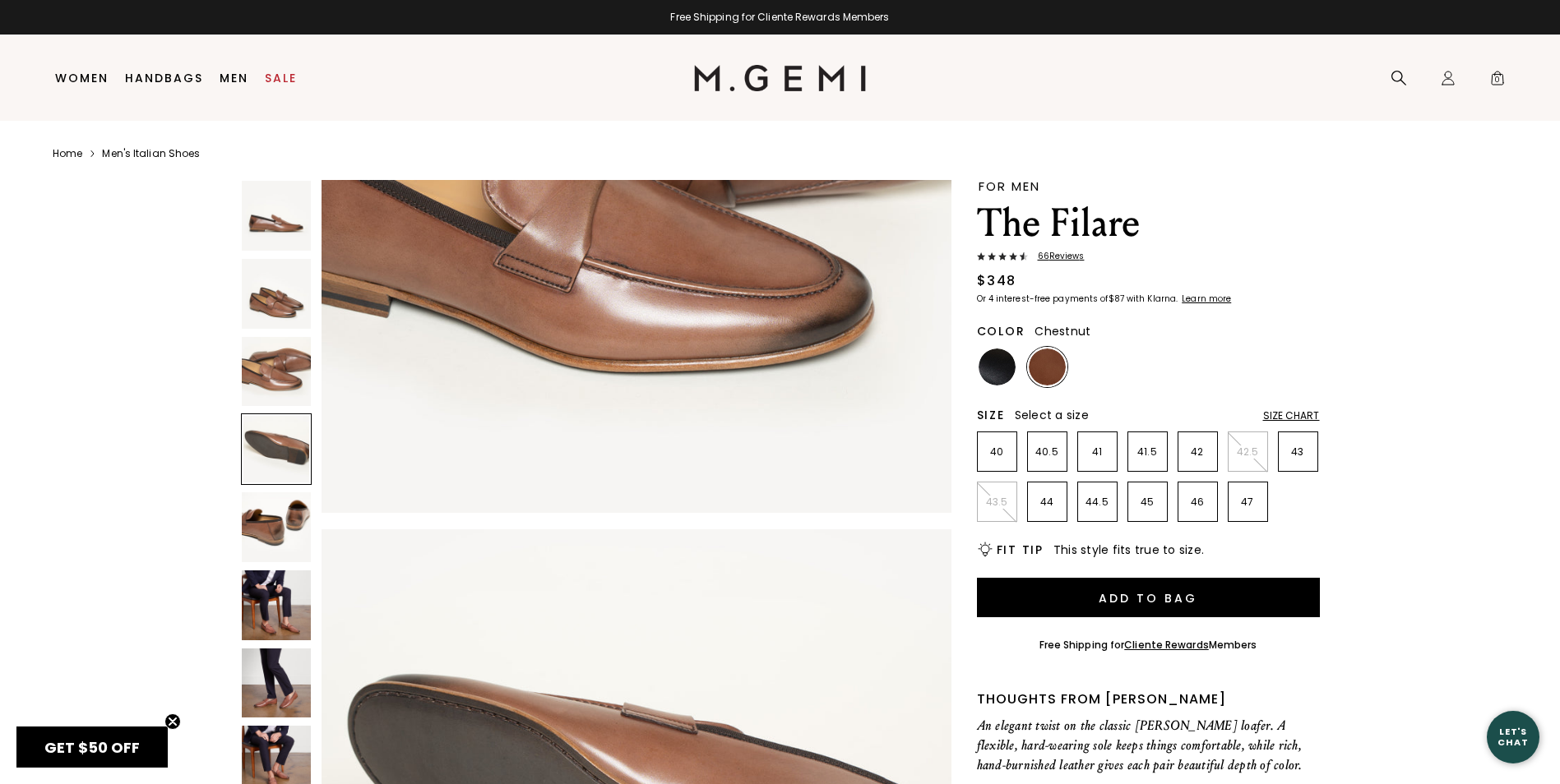
scroll to position [1900, 0]
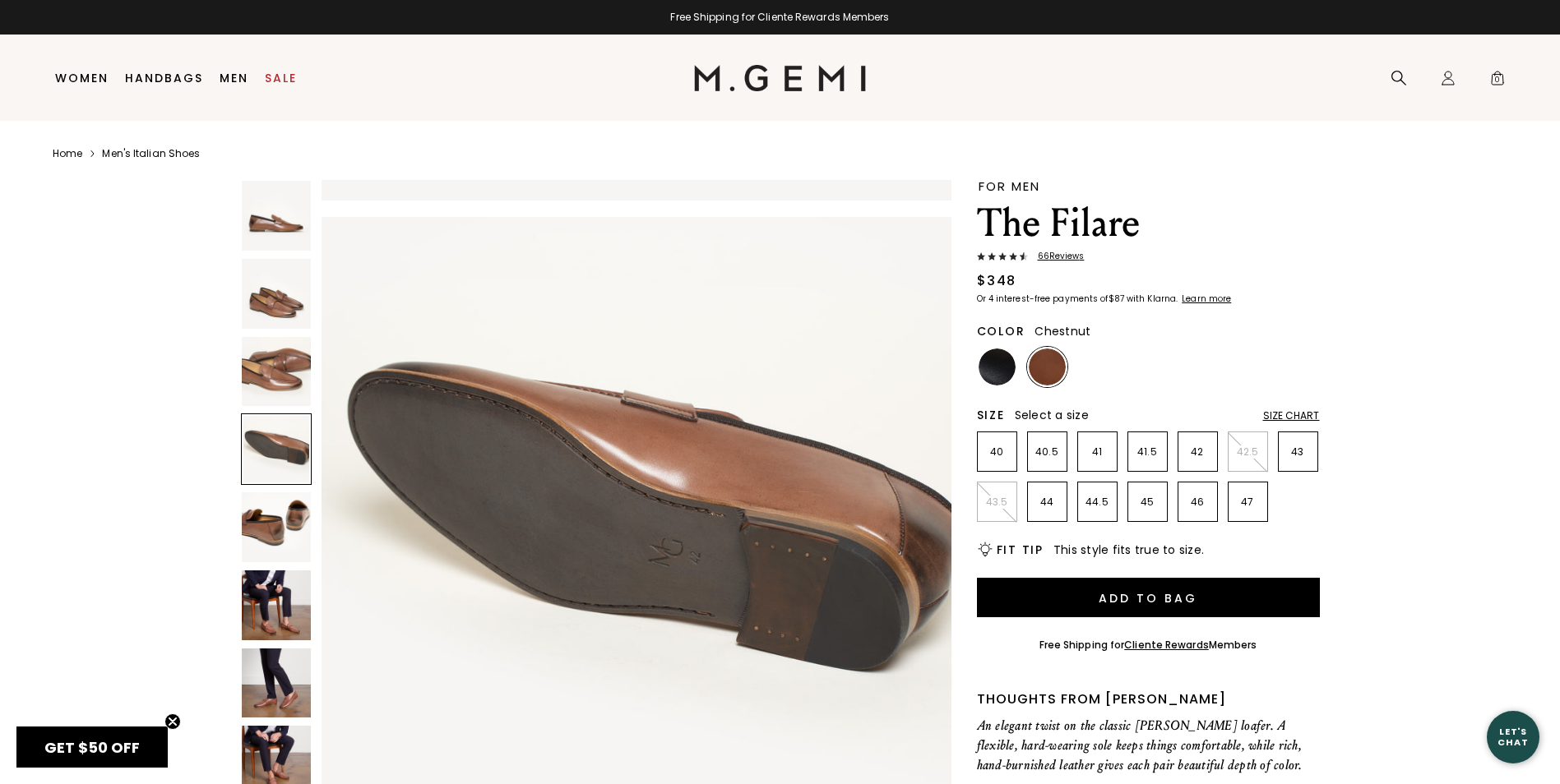
click at [298, 532] on img at bounding box center [276, 526] width 70 height 70
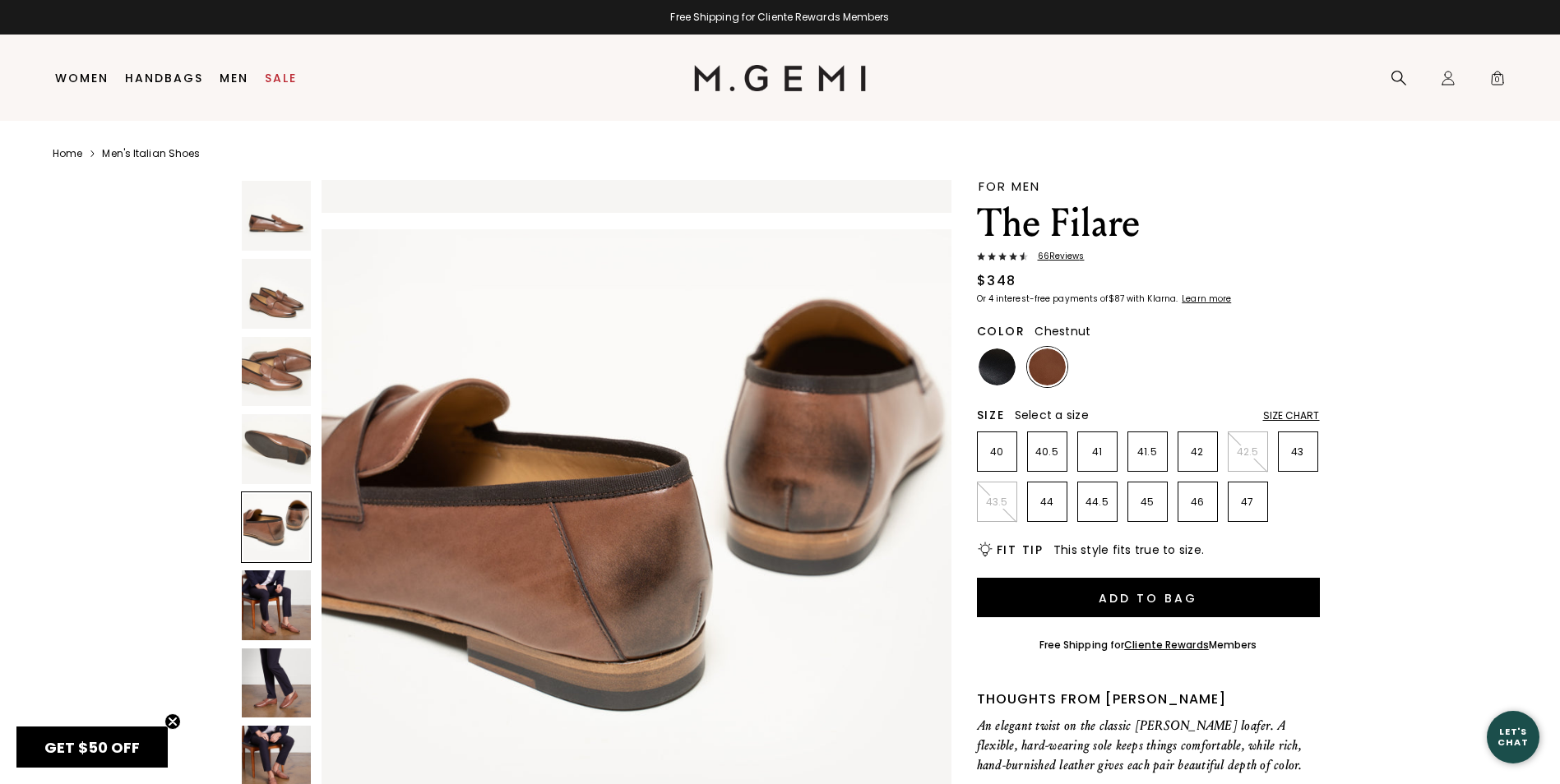
click at [294, 580] on img at bounding box center [276, 604] width 70 height 70
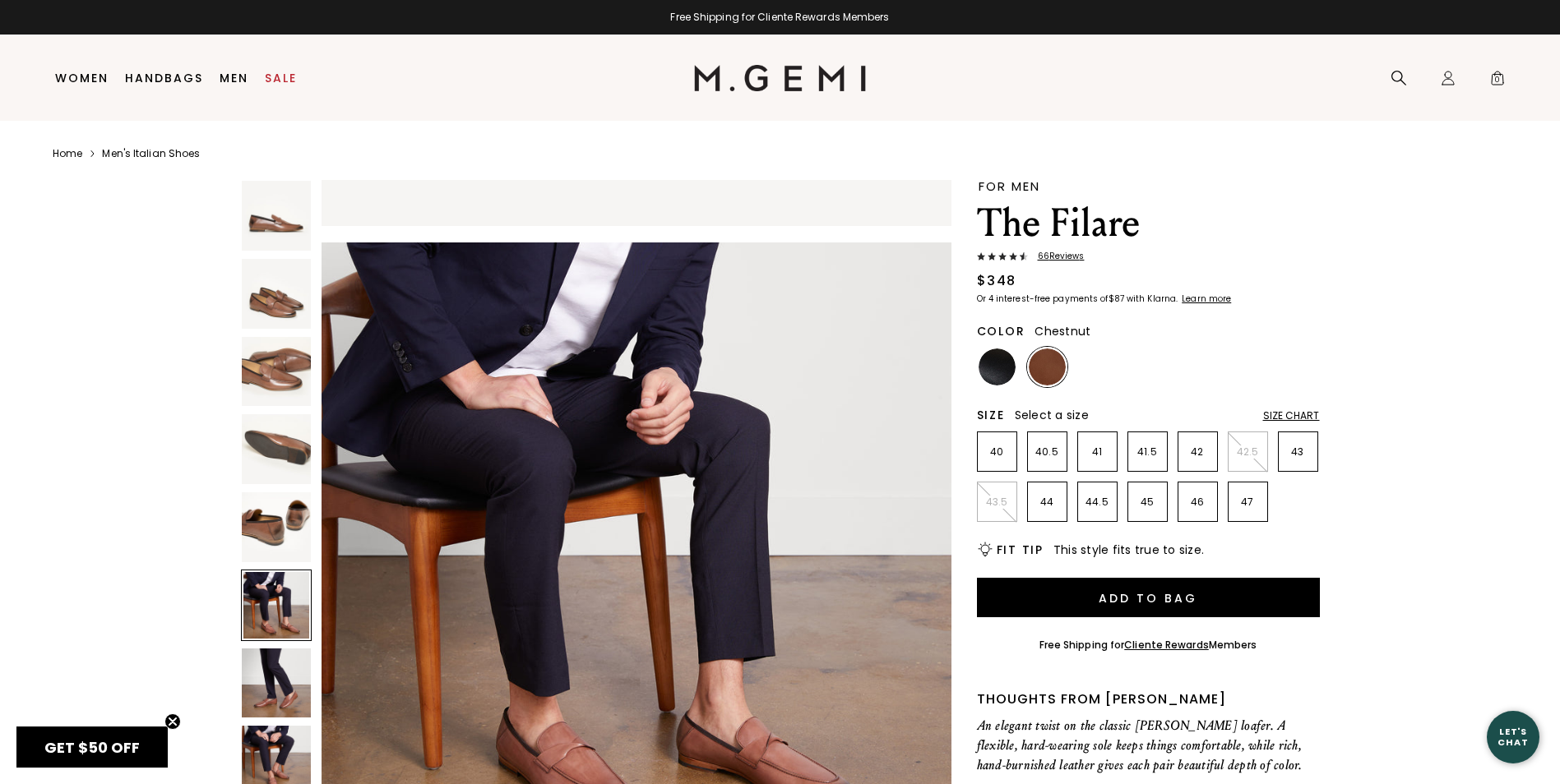
scroll to position [3165, 0]
